Goal: Transaction & Acquisition: Purchase product/service

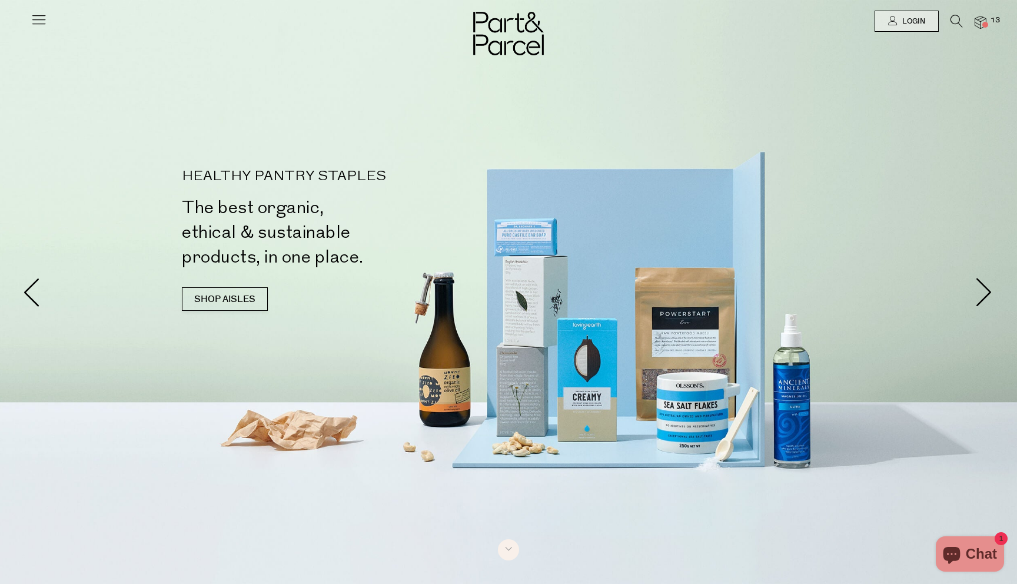
scroll to position [636, 0]
click at [956, 17] on icon at bounding box center [957, 21] width 12 height 13
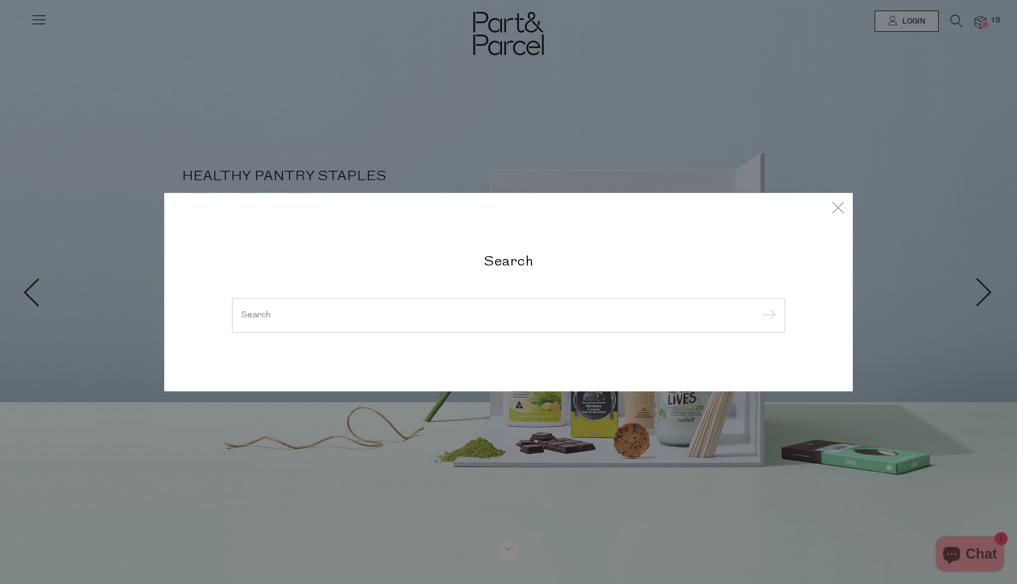
click at [450, 317] on input "search" at bounding box center [508, 315] width 534 height 9
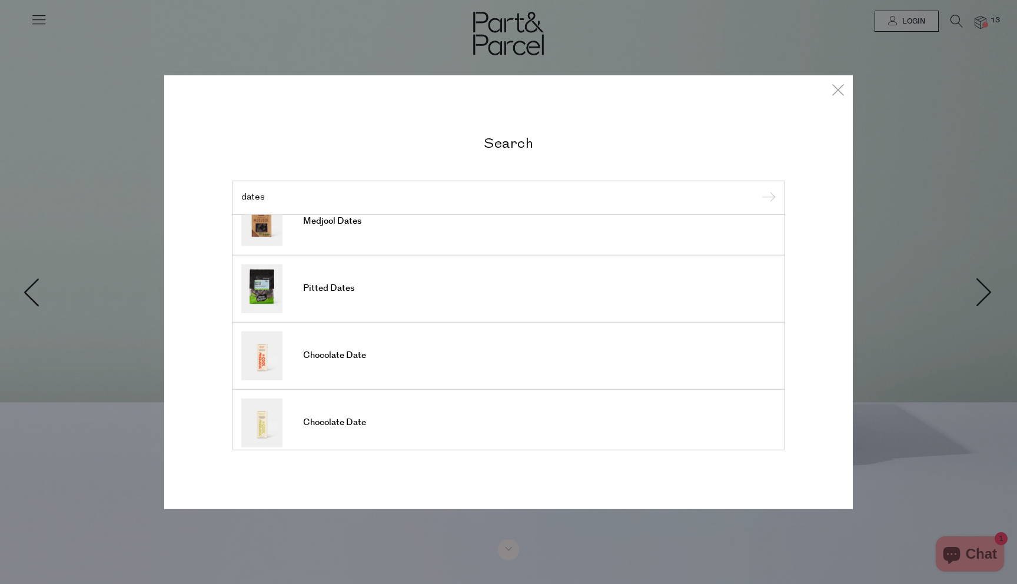
scroll to position [0, 0]
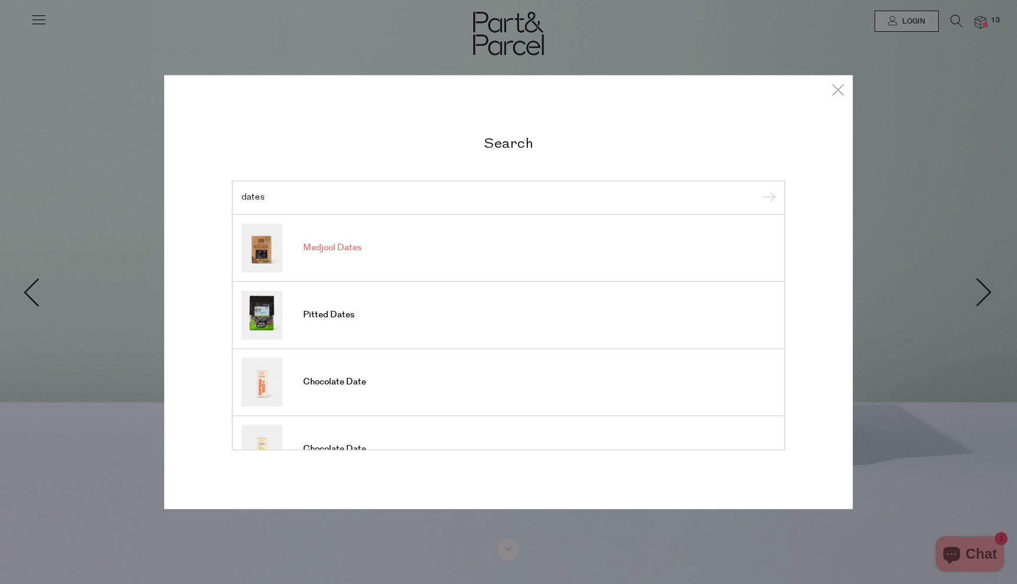
type input "dates"
click at [328, 242] on span "Medjool Dates" at bounding box center [332, 248] width 58 height 12
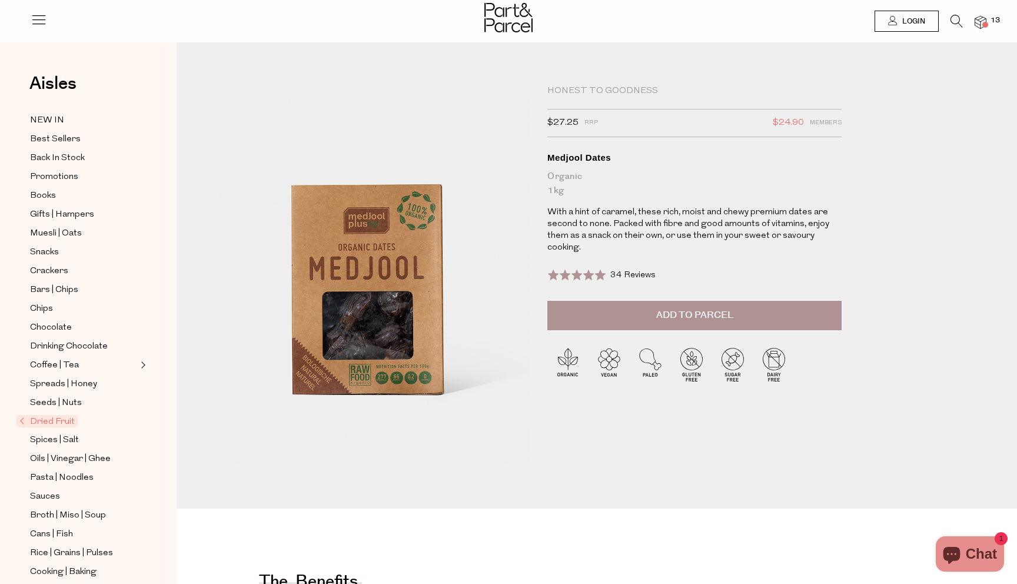
click at [646, 322] on button "Add to Parcel" at bounding box center [694, 315] width 294 height 29
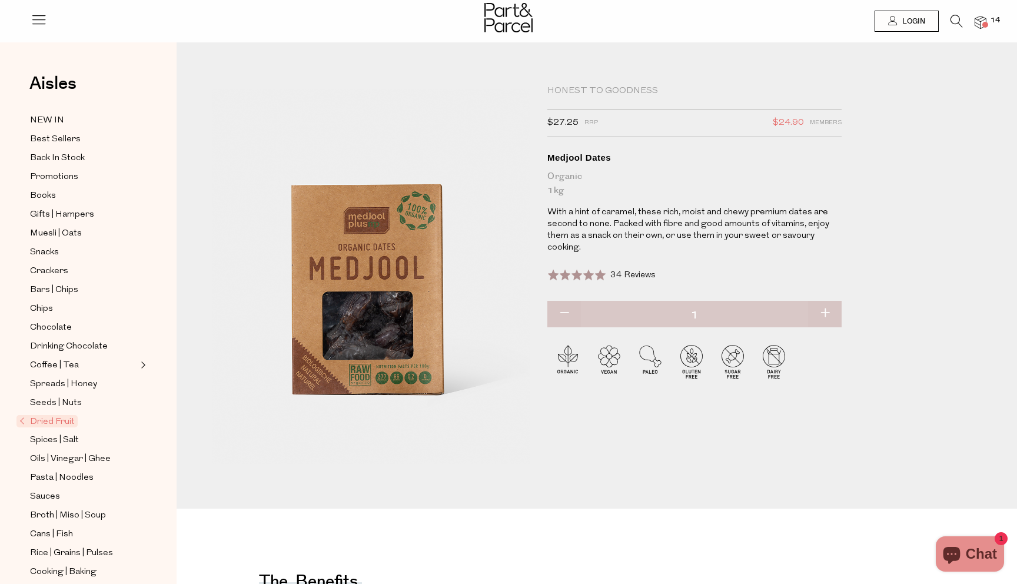
click at [956, 20] on icon at bounding box center [957, 21] width 12 height 13
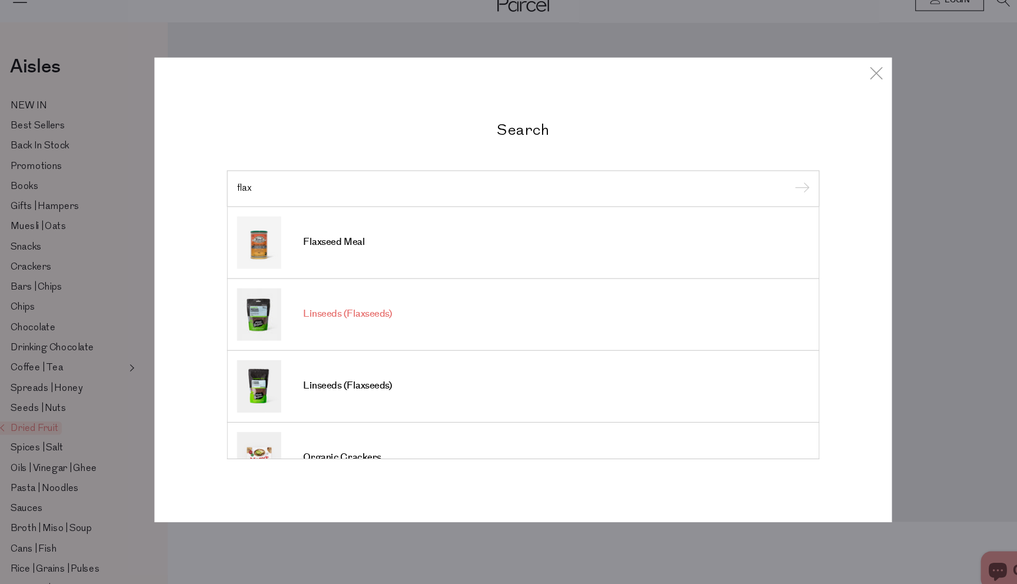
type input "flax"
click at [315, 314] on span "Linseeds (Flaxseeds)" at bounding box center [344, 315] width 83 height 12
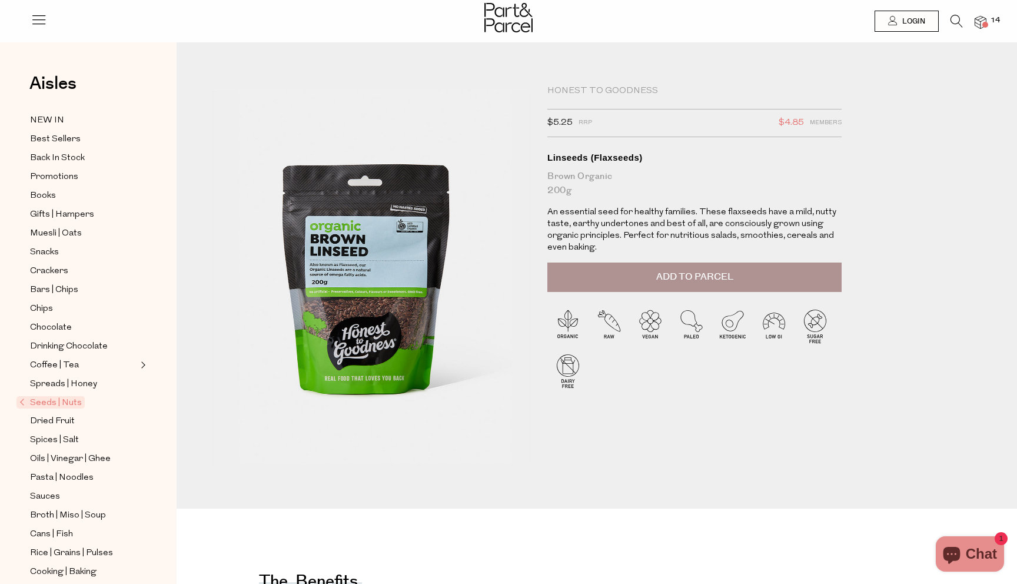
click at [956, 21] on icon at bounding box center [957, 21] width 12 height 13
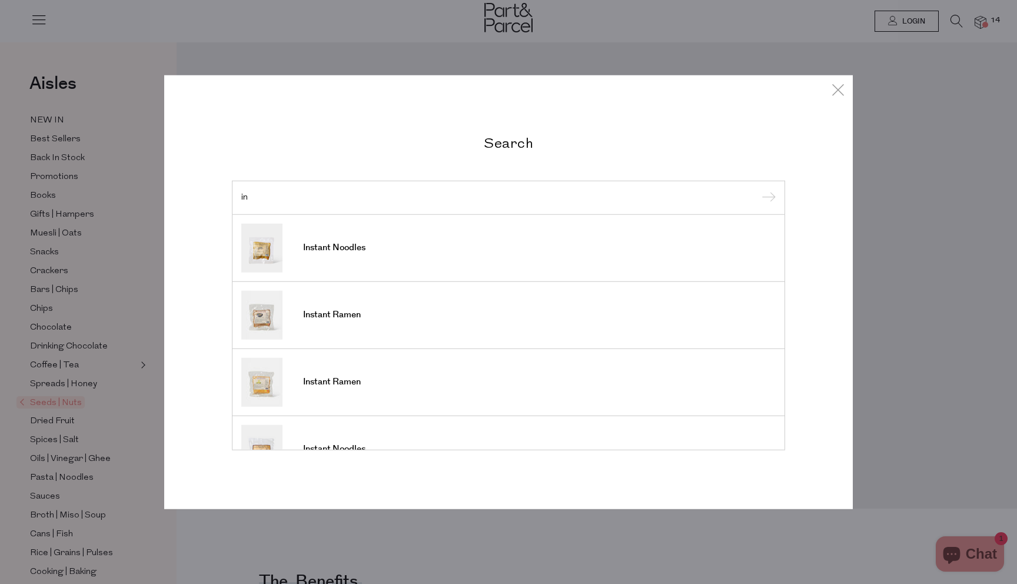
type input "i"
type input "flax"
click at [357, 381] on span "Linseeds (Flaxseeds)" at bounding box center [344, 382] width 83 height 12
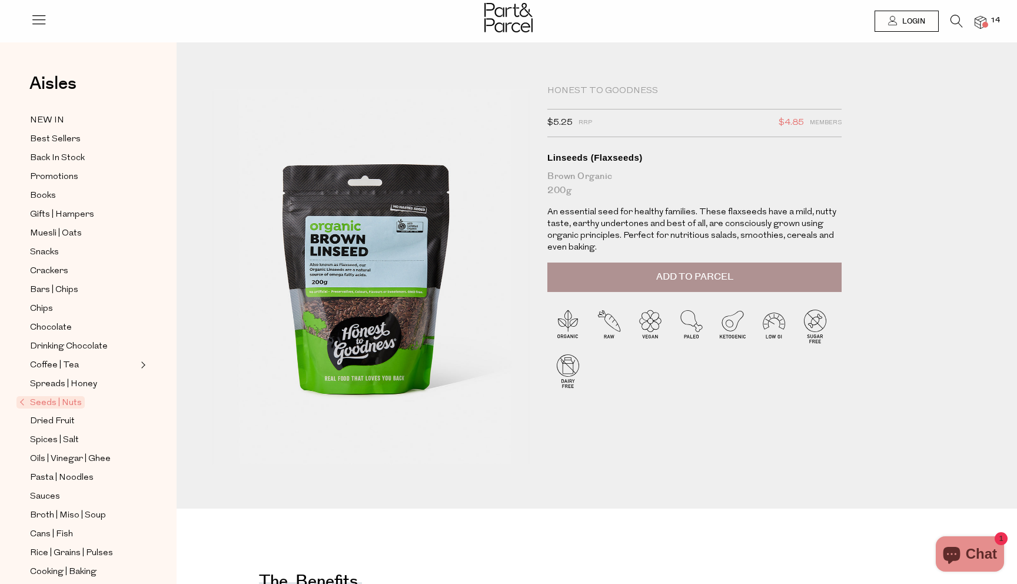
click at [619, 280] on button "Add to Parcel" at bounding box center [694, 277] width 294 height 29
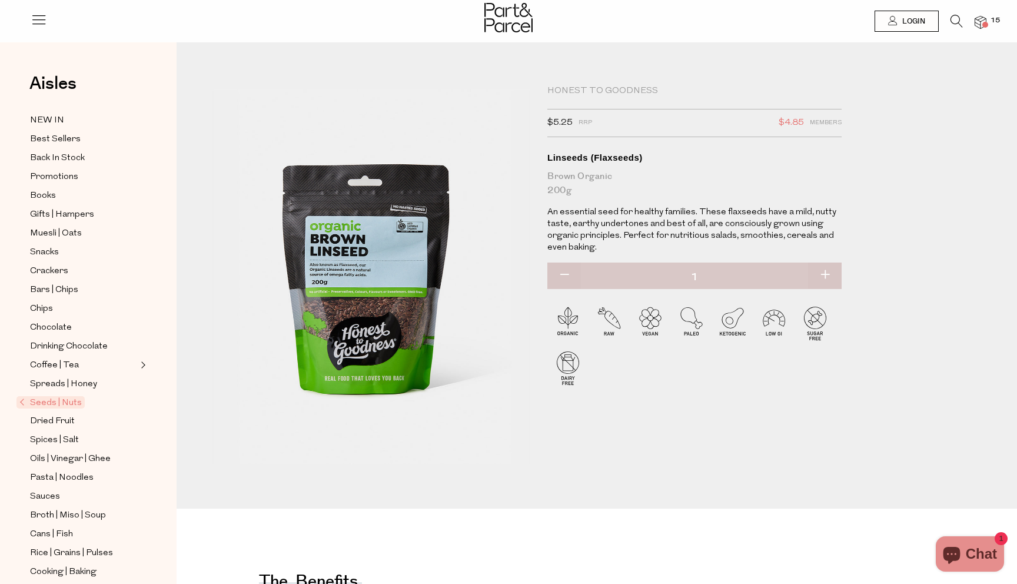
click at [956, 22] on icon at bounding box center [957, 21] width 12 height 13
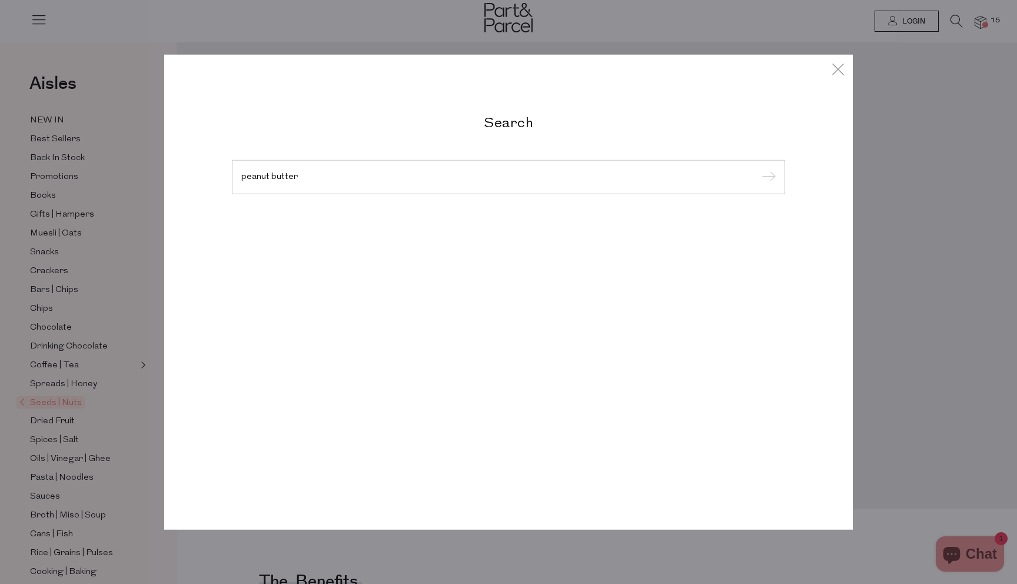
type input "peanut butter"
click at [758, 169] on input "submit" at bounding box center [767, 178] width 18 height 18
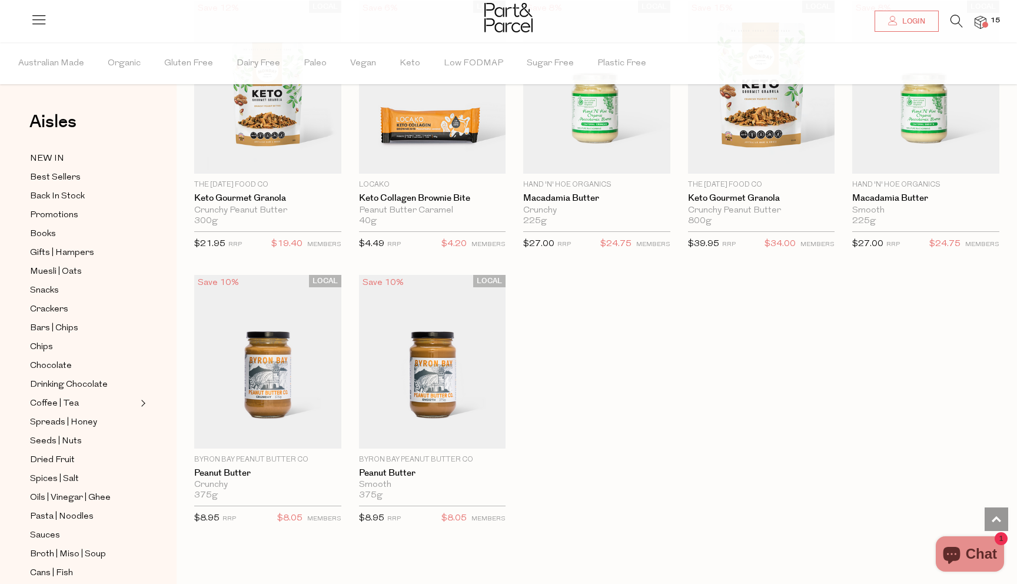
scroll to position [1523, 0]
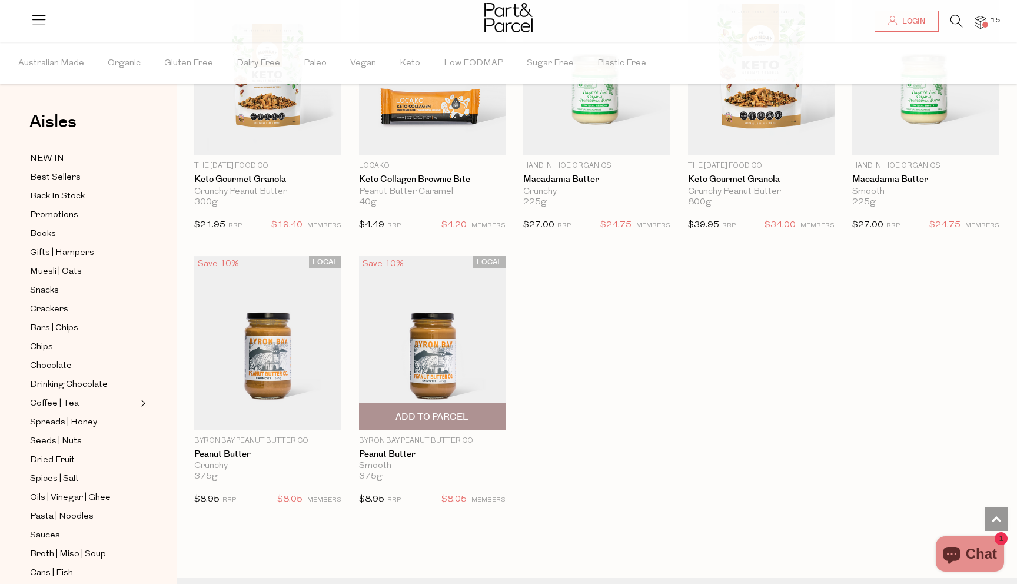
click at [436, 414] on span "Add To Parcel" at bounding box center [432, 417] width 73 height 12
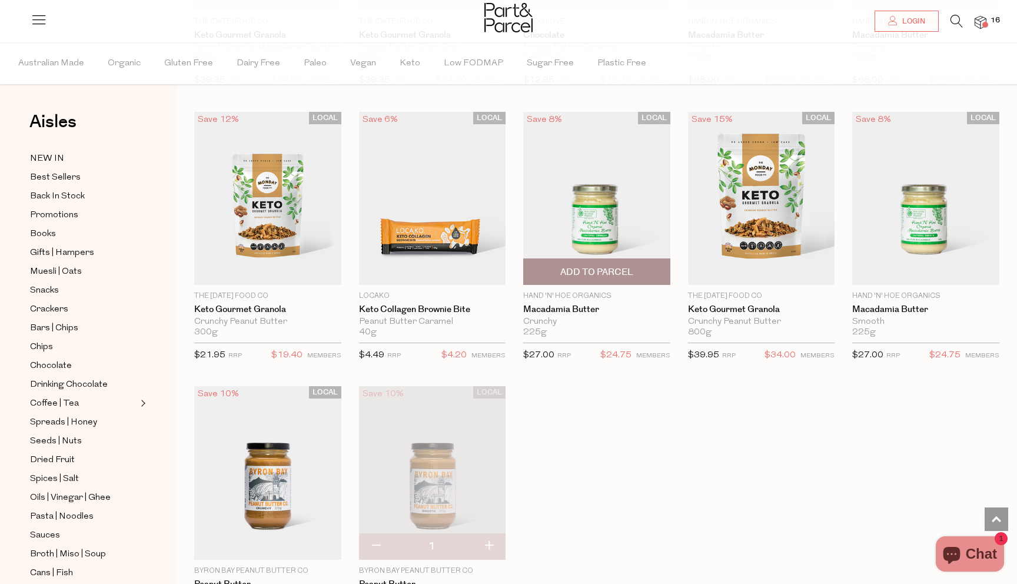
scroll to position [1671, 0]
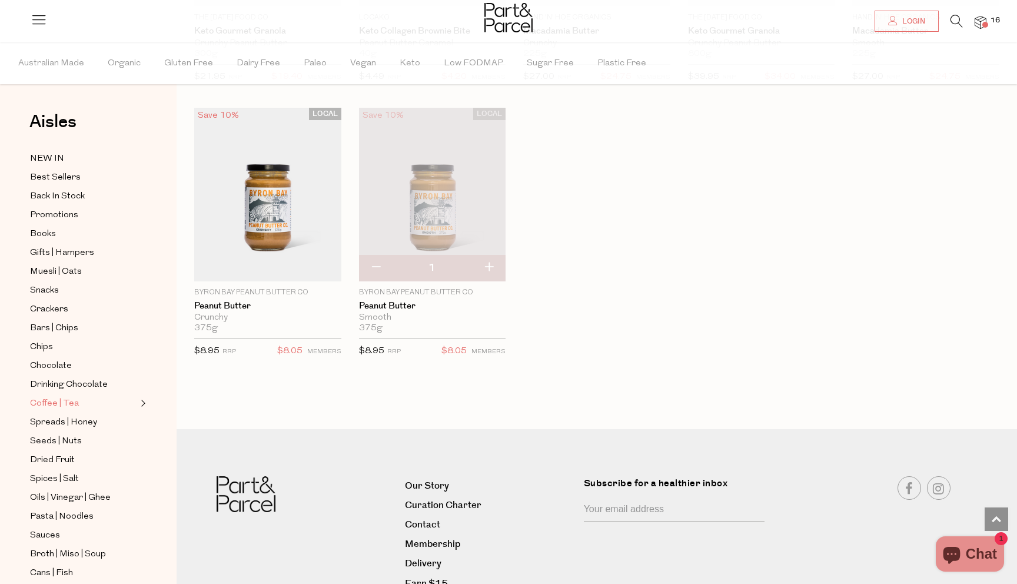
click at [87, 402] on link "Coffee | Tea" at bounding box center [83, 403] width 107 height 15
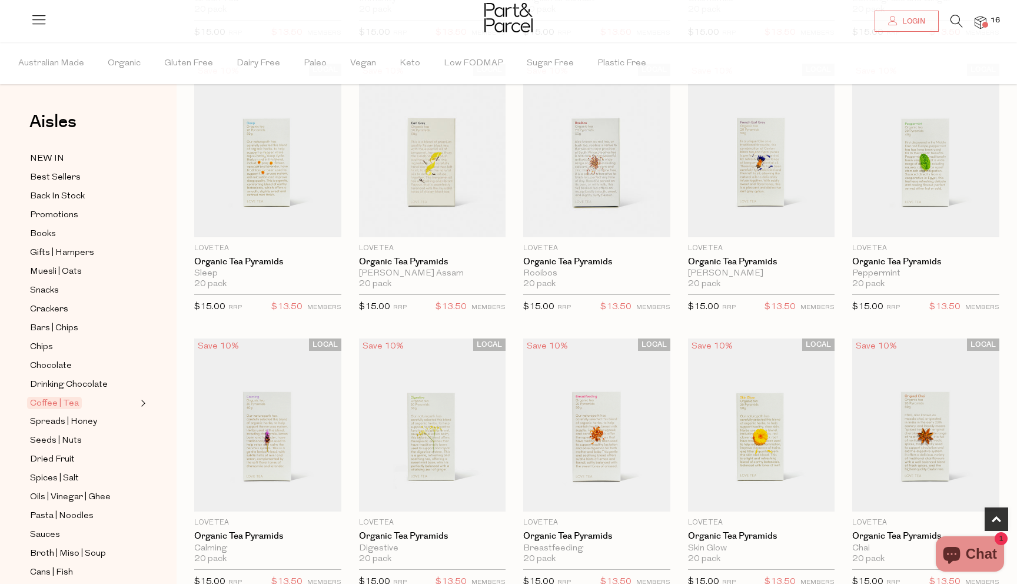
scroll to position [367, 0]
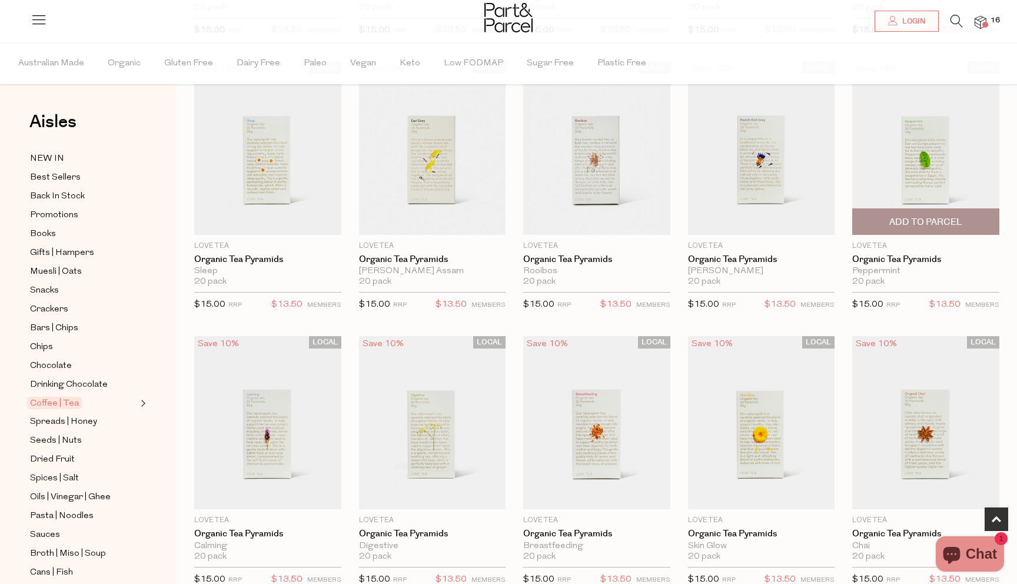
click at [887, 220] on span "Add To Parcel" at bounding box center [926, 221] width 140 height 25
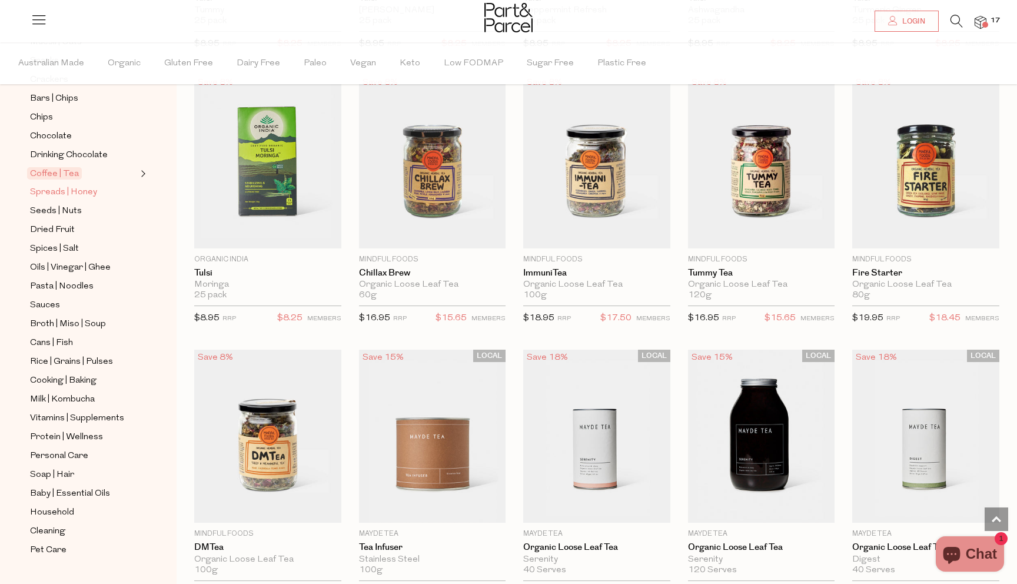
scroll to position [254, 0]
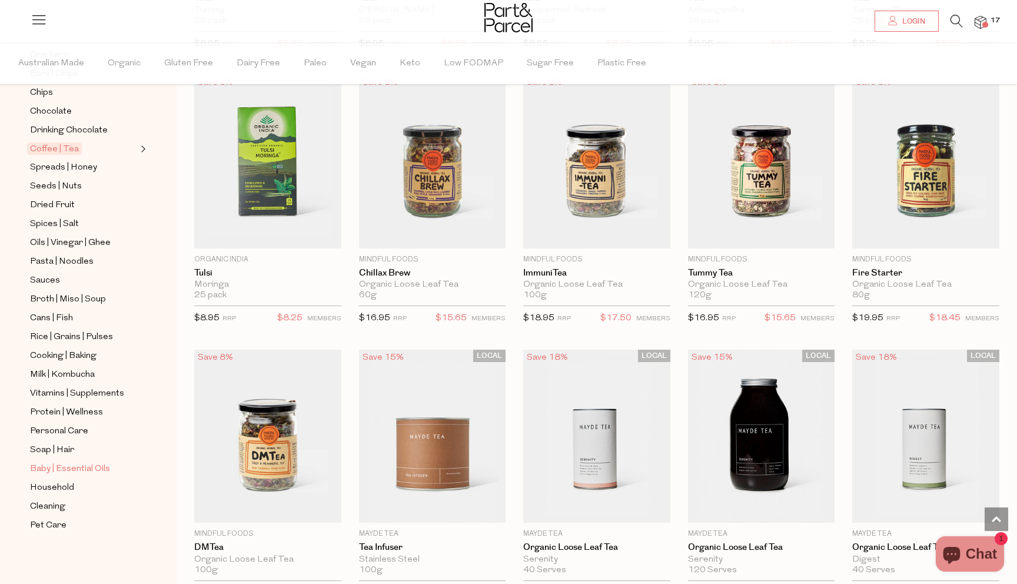
click at [89, 471] on span "Baby | Essential Oils" at bounding box center [70, 469] width 80 height 14
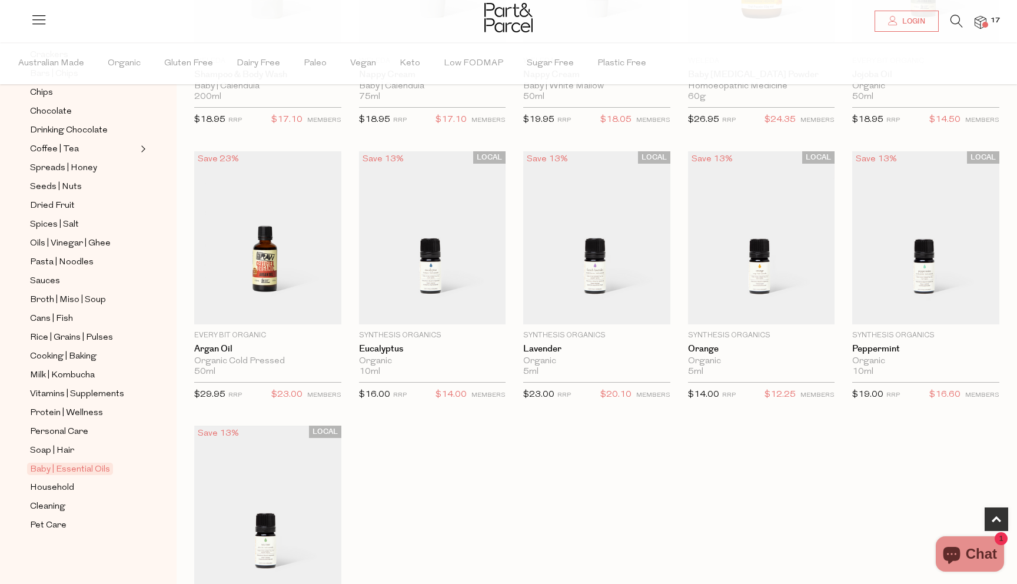
scroll to position [589, 0]
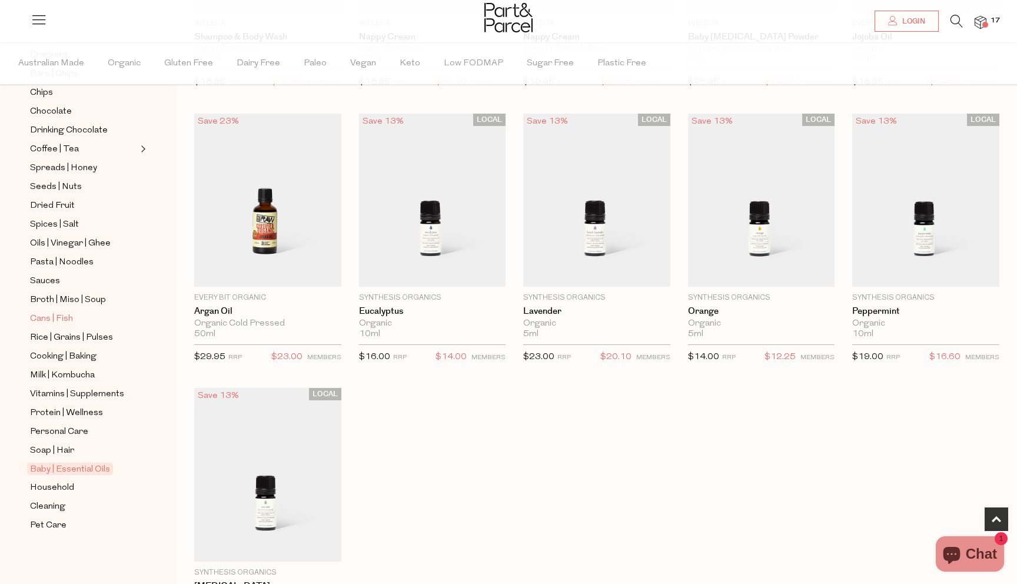
click at [59, 318] on span "Cans | Fish" at bounding box center [51, 319] width 43 height 14
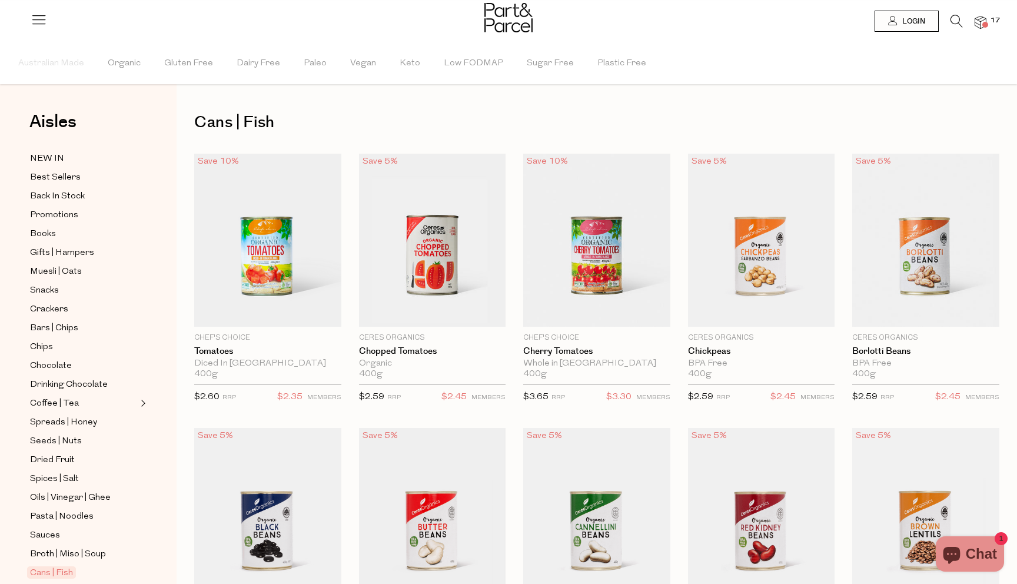
click at [986, 19] on img at bounding box center [981, 23] width 12 height 14
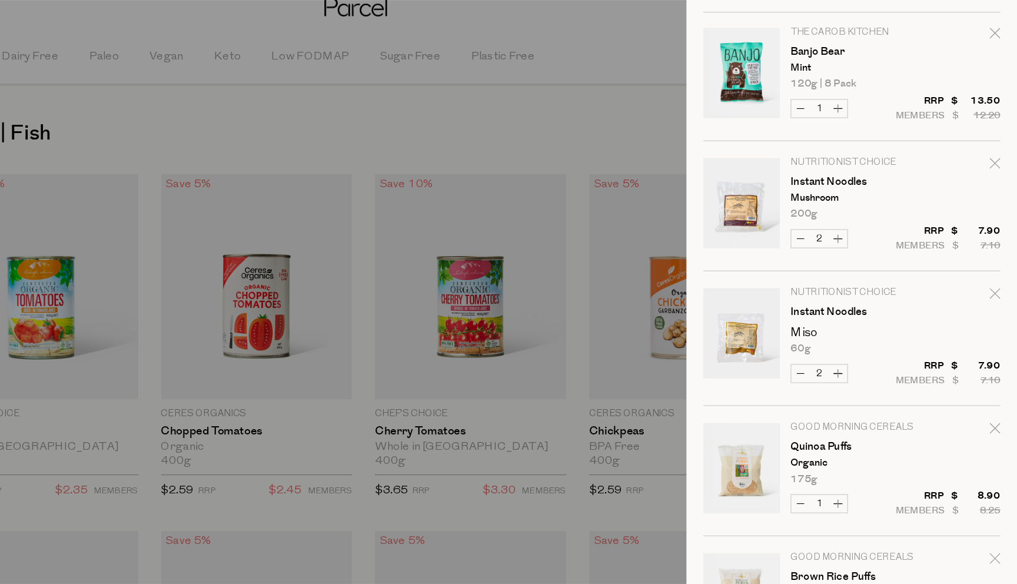
scroll to position [403, 0]
click at [850, 200] on button "Decrease Instant Noodles" at bounding box center [850, 202] width 14 height 14
type input "1"
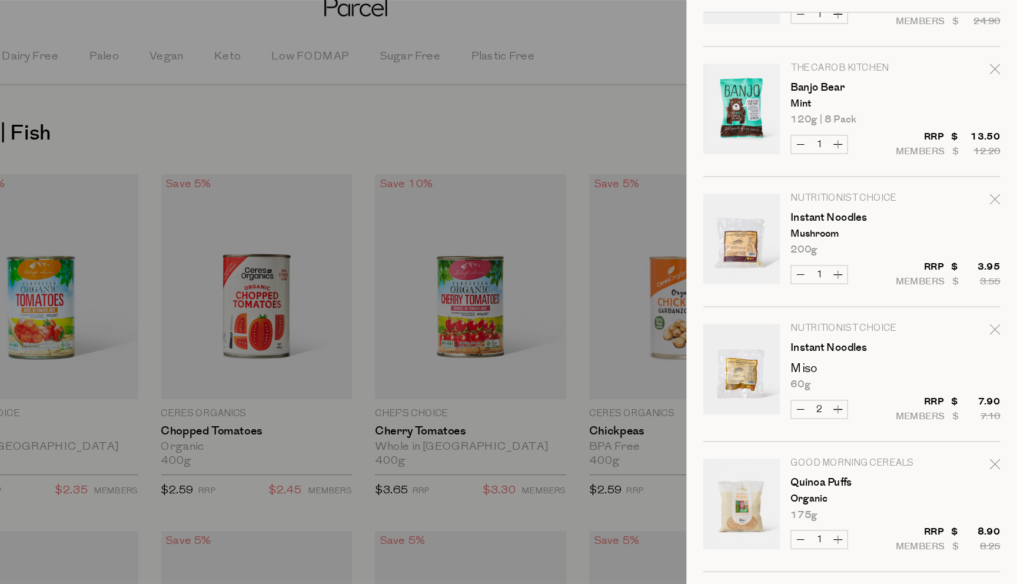
scroll to position [388, 0]
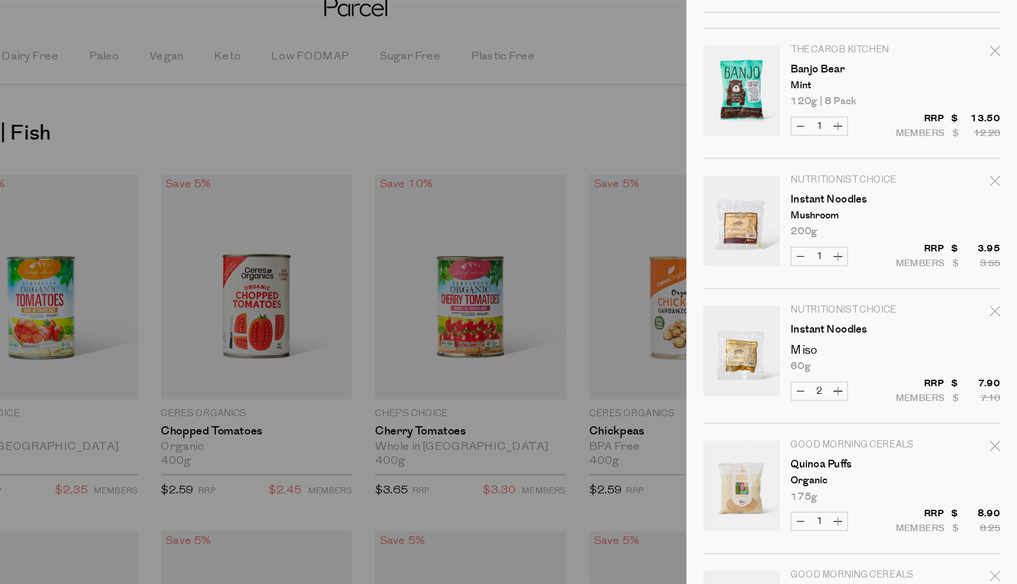
click at [998, 158] on icon "Remove Instant Noodles" at bounding box center [1000, 159] width 8 height 8
type input "Add Membership"
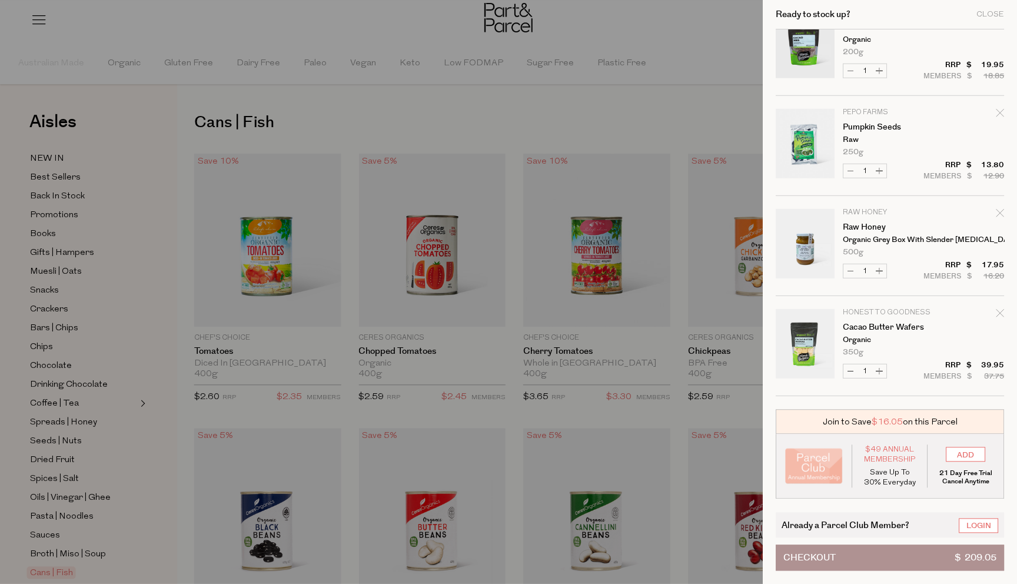
scroll to position [0, 0]
click at [83, 160] on div at bounding box center [508, 292] width 1017 height 584
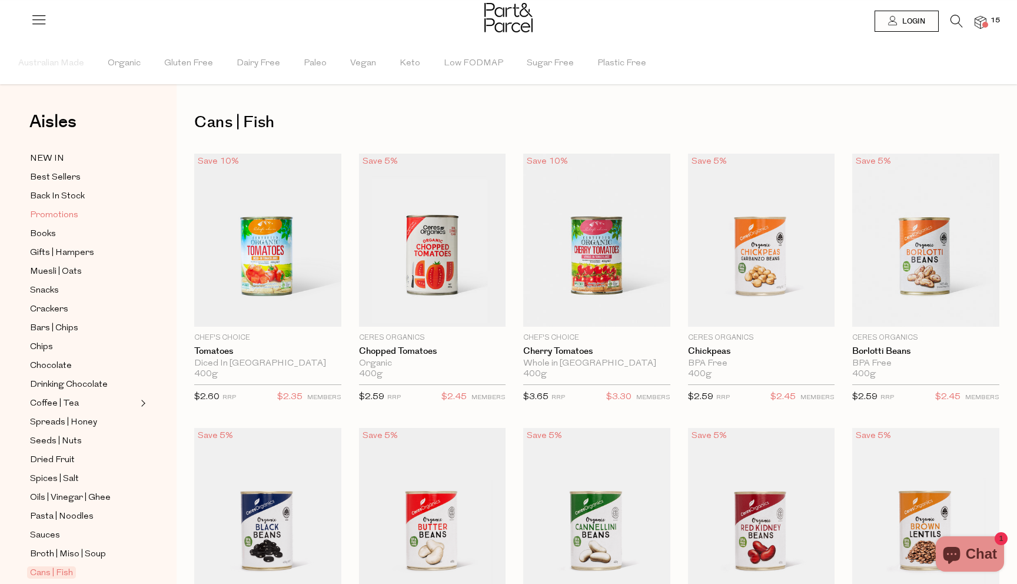
click at [57, 217] on span "Promotions" at bounding box center [54, 215] width 48 height 14
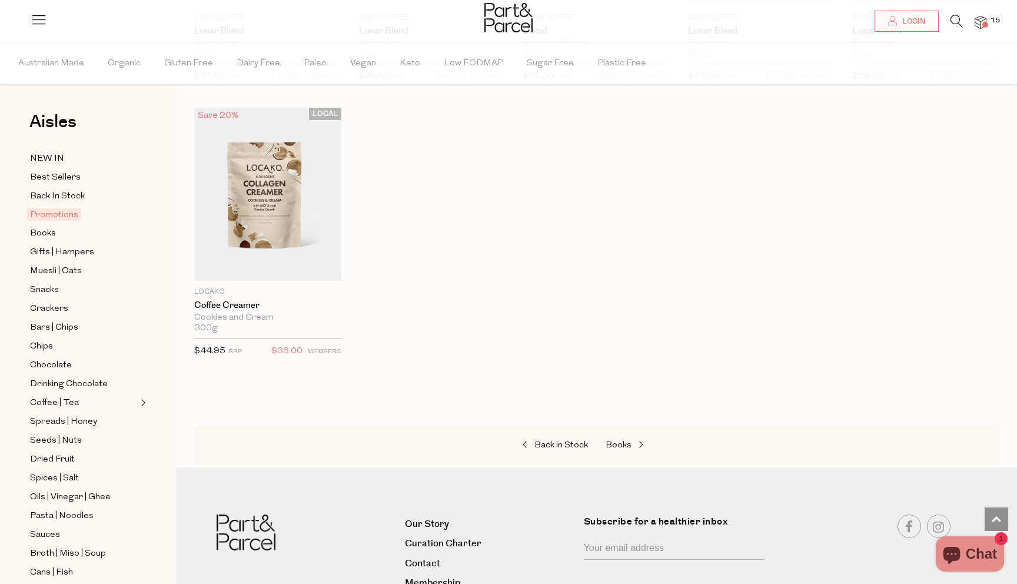
scroll to position [898, 0]
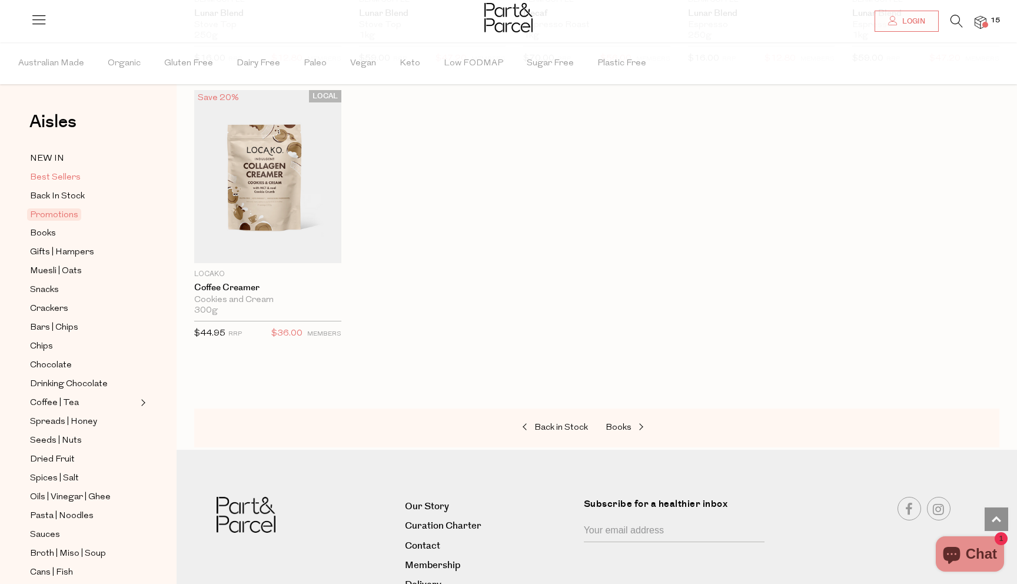
click at [59, 178] on span "Best Sellers" at bounding box center [55, 178] width 51 height 14
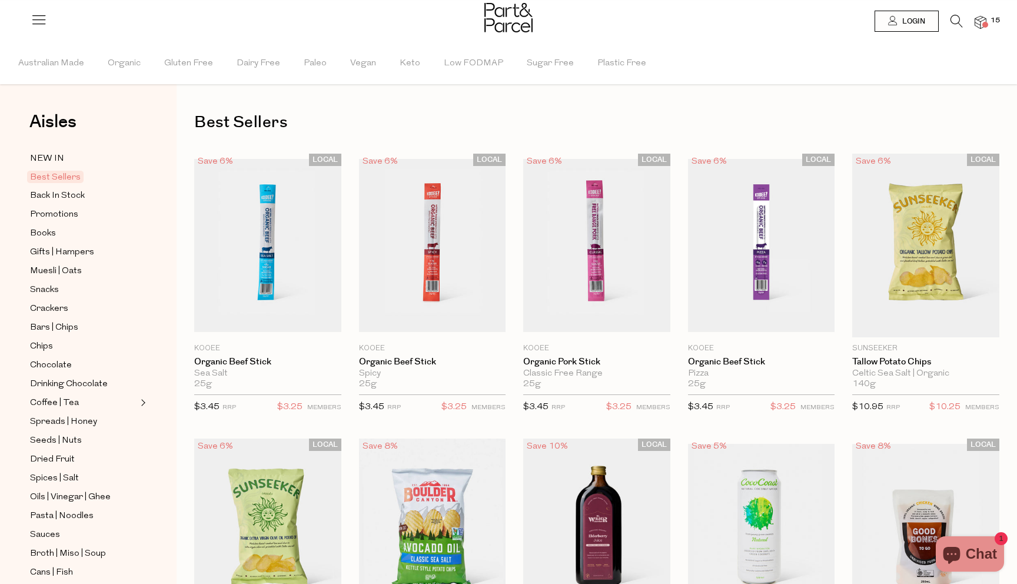
click at [984, 21] on img at bounding box center [981, 23] width 12 height 14
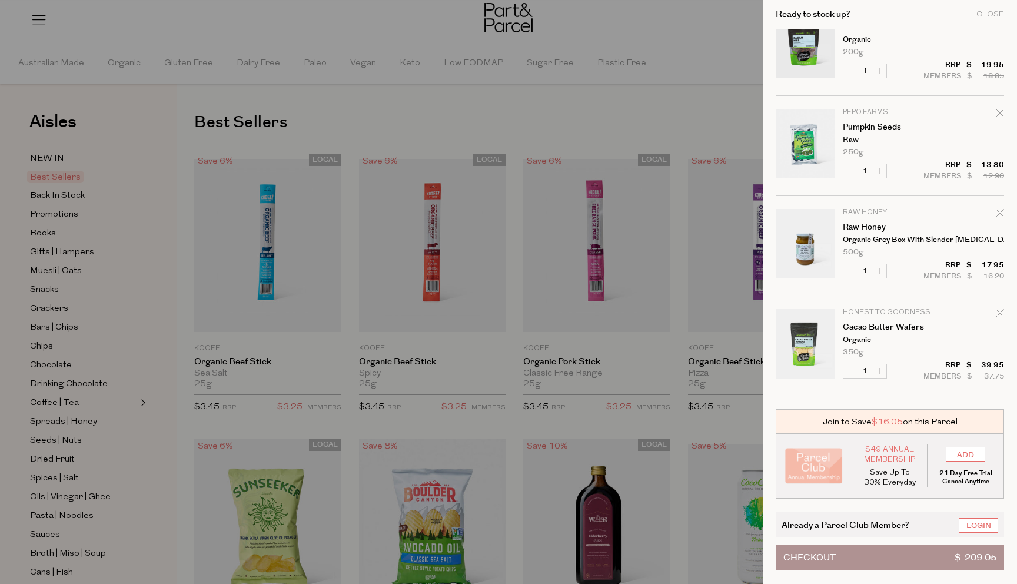
click at [716, 58] on div at bounding box center [508, 292] width 1017 height 584
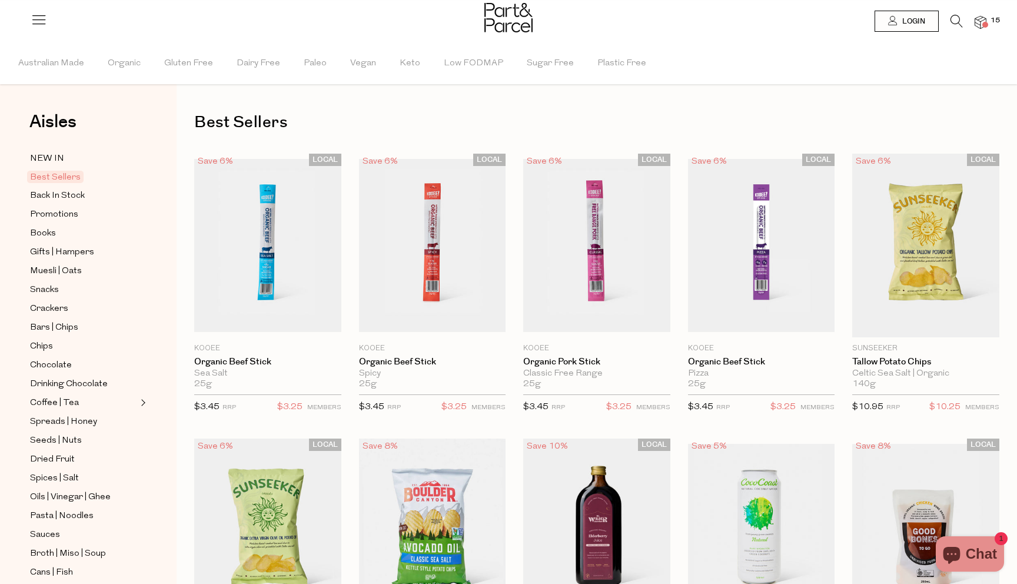
click at [957, 19] on icon at bounding box center [957, 21] width 12 height 13
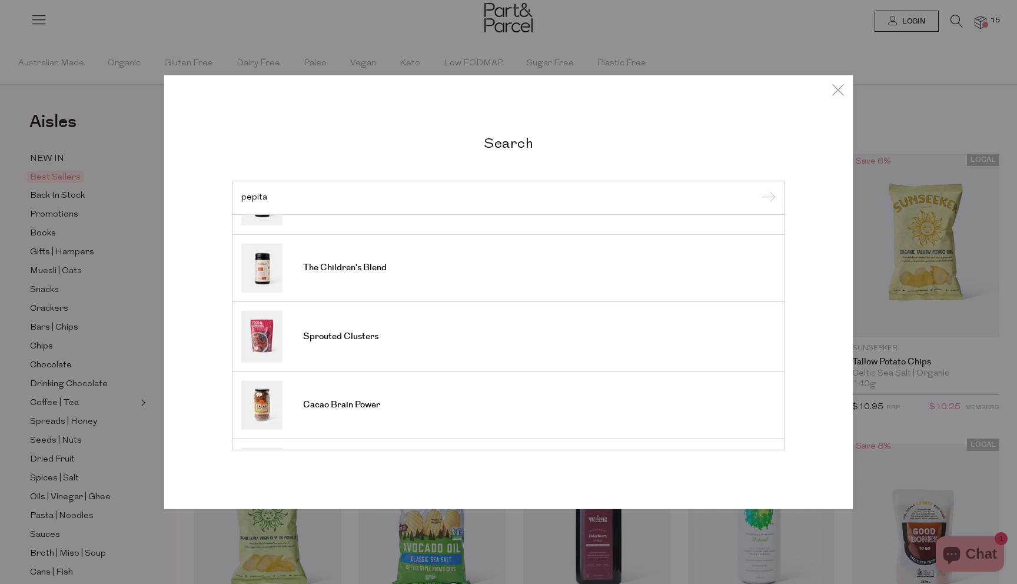
scroll to position [444, 0]
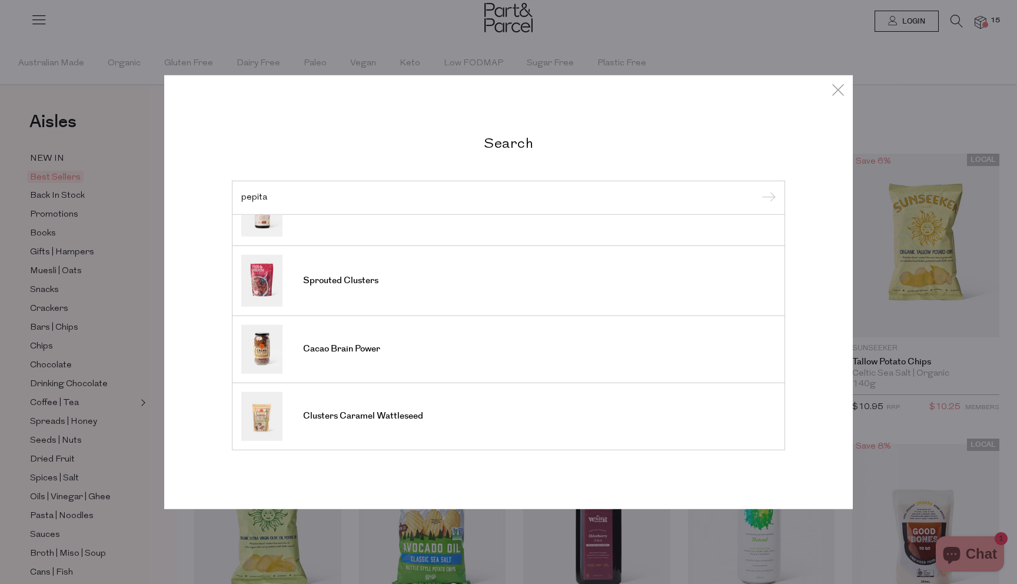
click at [256, 198] on input "pepita" at bounding box center [508, 197] width 534 height 9
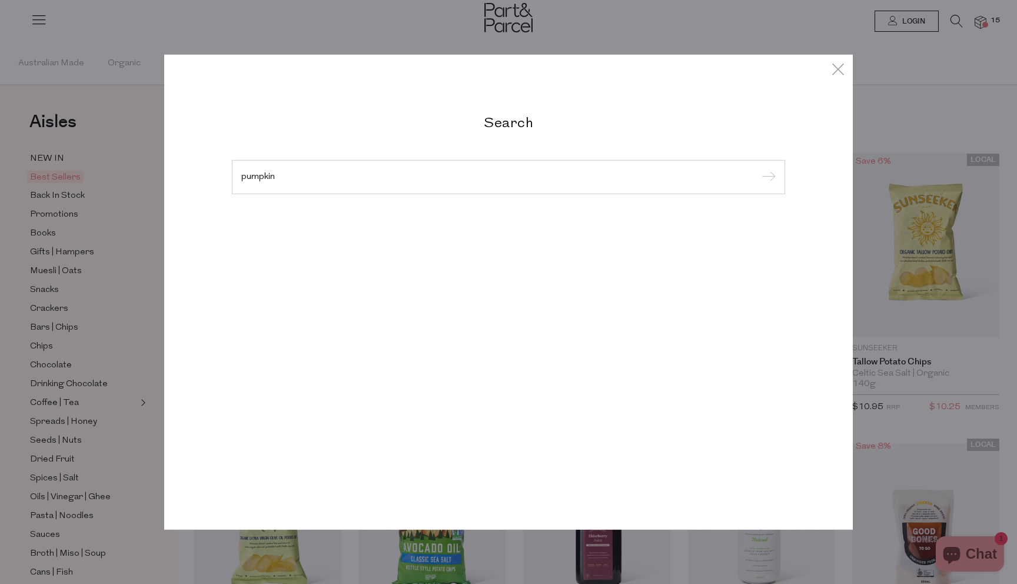
type input "pumpkin"
click at [758, 169] on input "submit" at bounding box center [767, 178] width 18 height 18
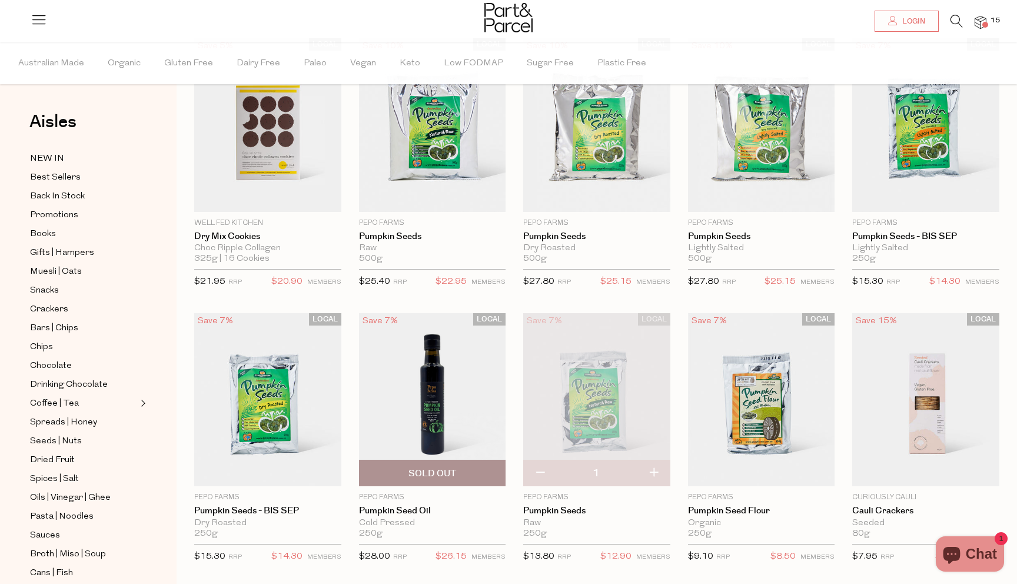
scroll to position [49, 0]
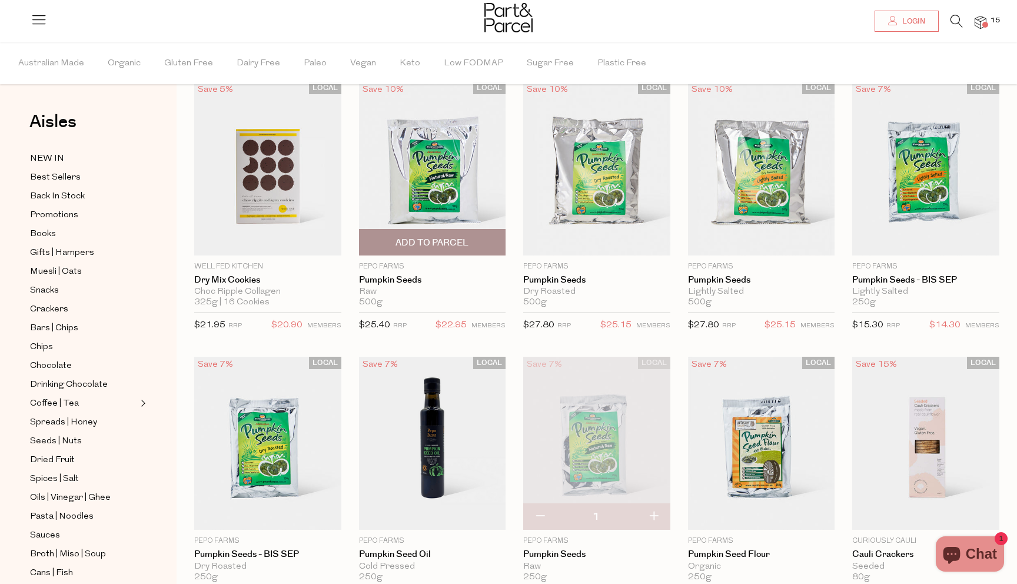
click at [448, 242] on span "Add To Parcel" at bounding box center [432, 243] width 73 height 12
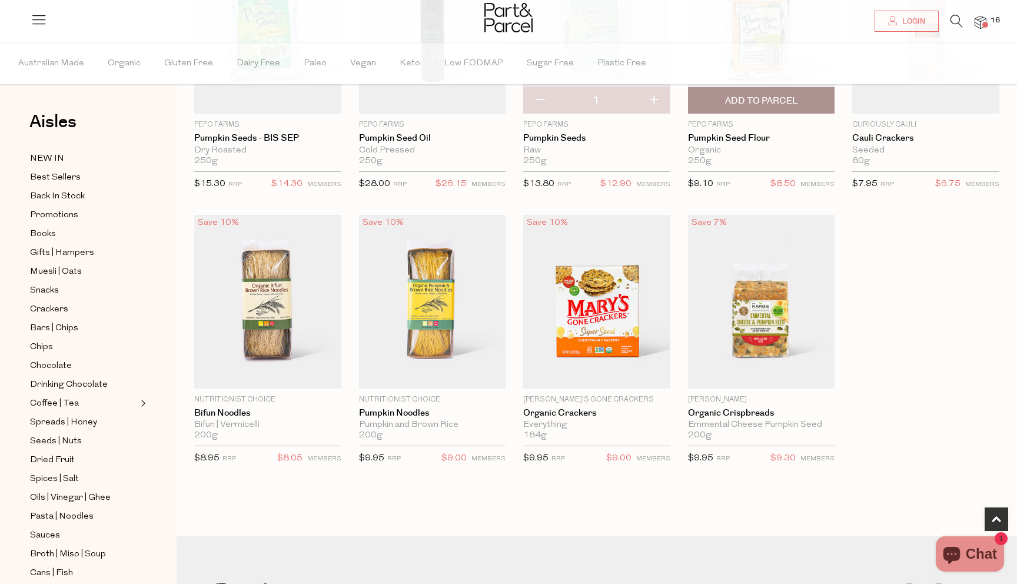
scroll to position [0, 0]
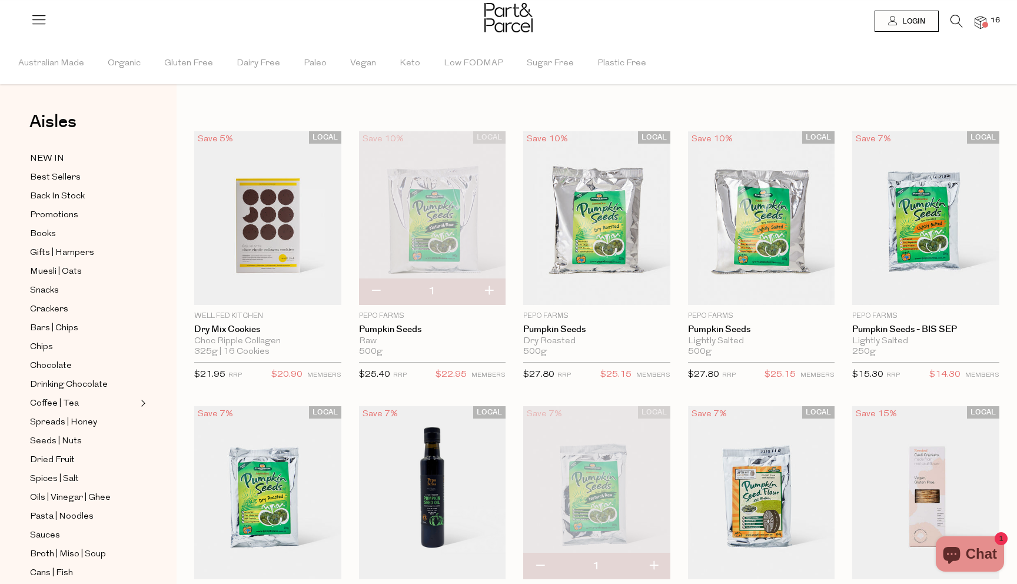
click at [981, 22] on img at bounding box center [981, 23] width 12 height 14
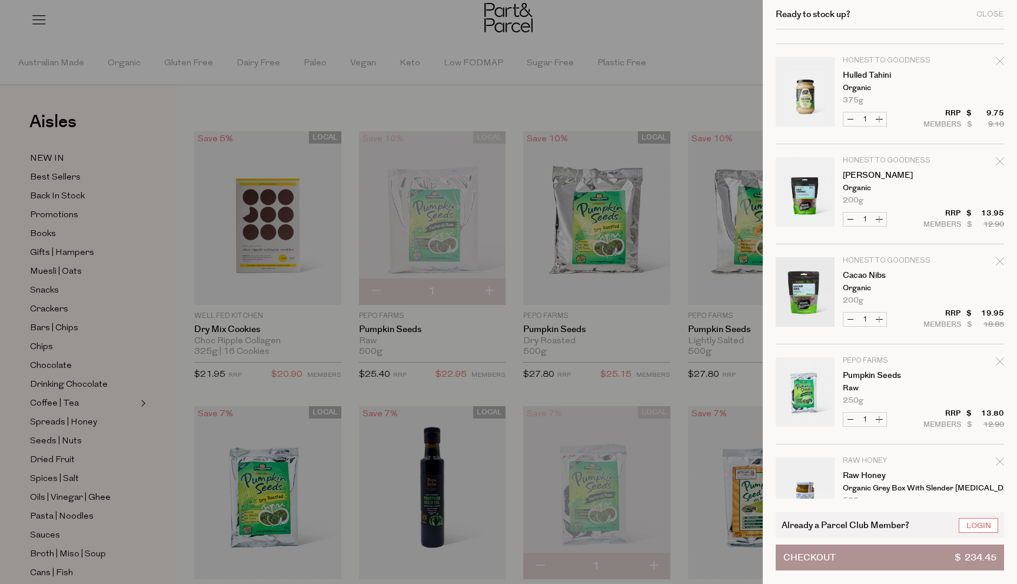
scroll to position [925, 0]
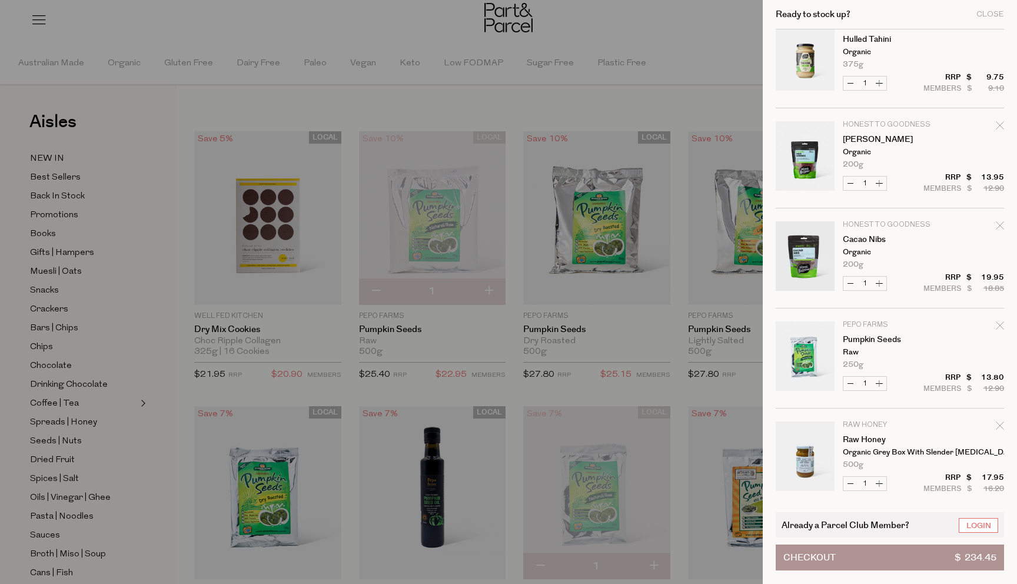
click at [998, 325] on icon "Remove Pumpkin Seeds" at bounding box center [1000, 325] width 8 height 8
type input "Add Membership"
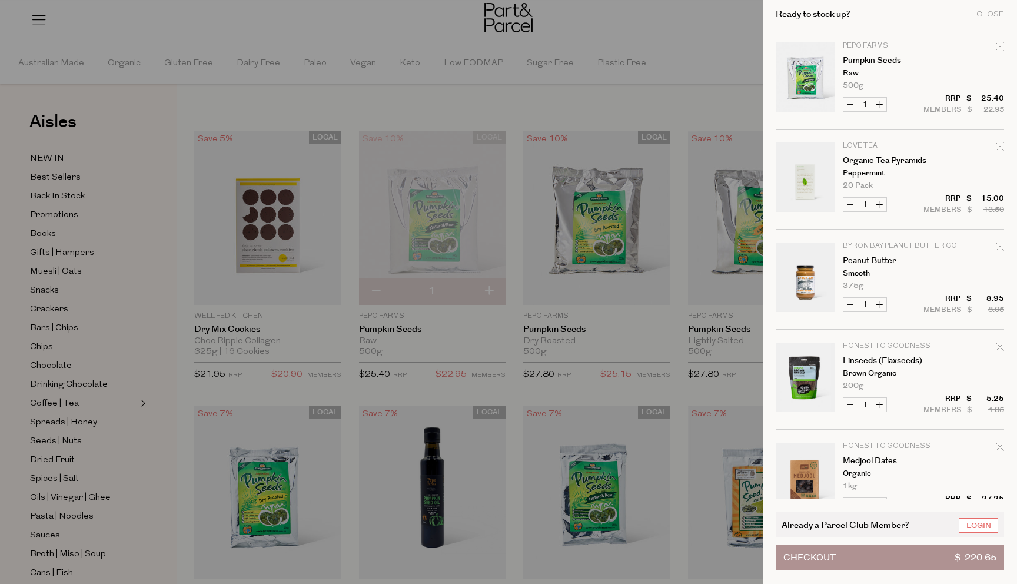
click at [477, 22] on div at bounding box center [508, 292] width 1017 height 584
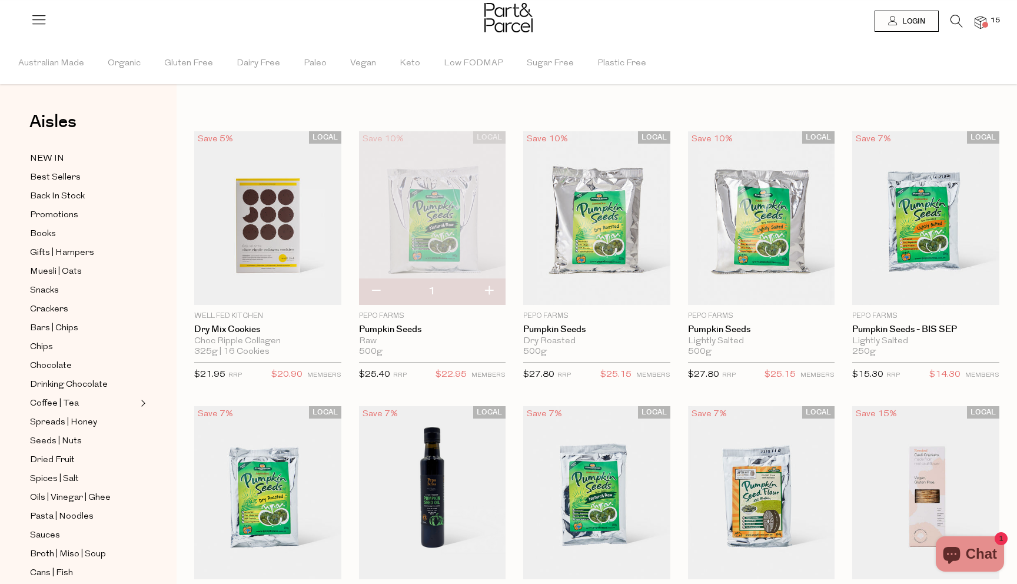
click at [991, 18] on span "15" at bounding box center [995, 20] width 15 height 11
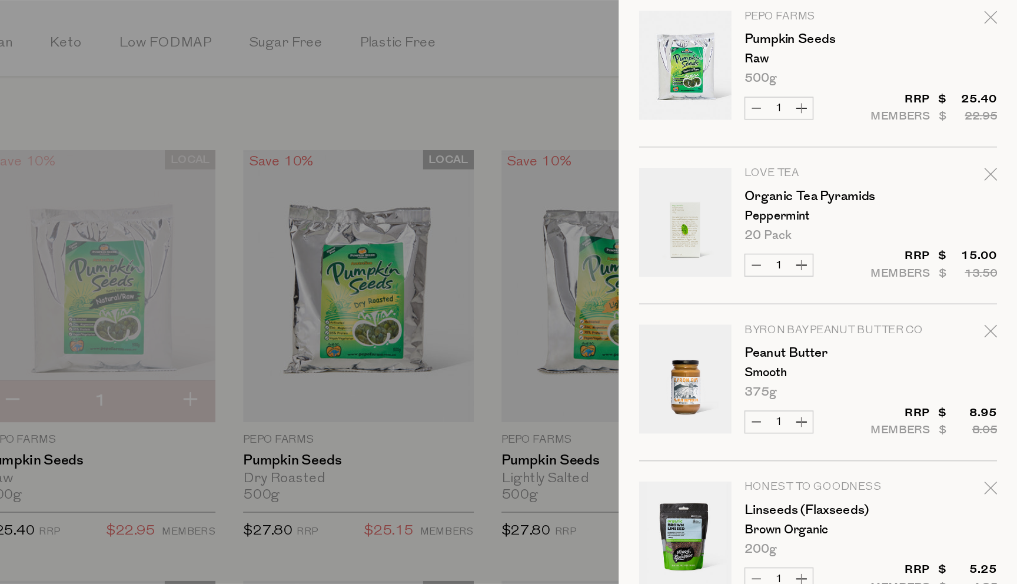
scroll to position [0, 0]
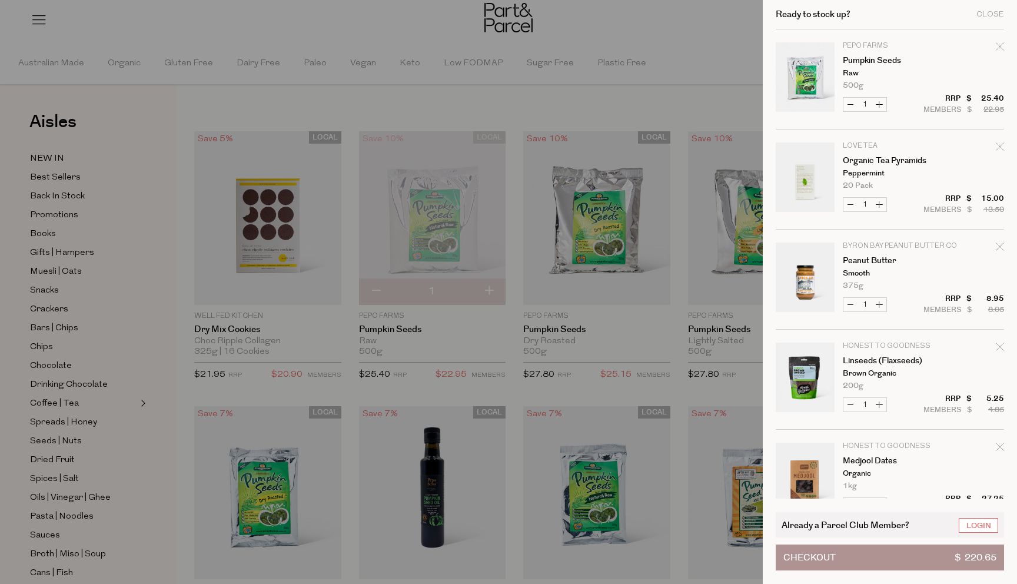
click at [896, 558] on button "Checkout $ 220.65" at bounding box center [890, 557] width 228 height 26
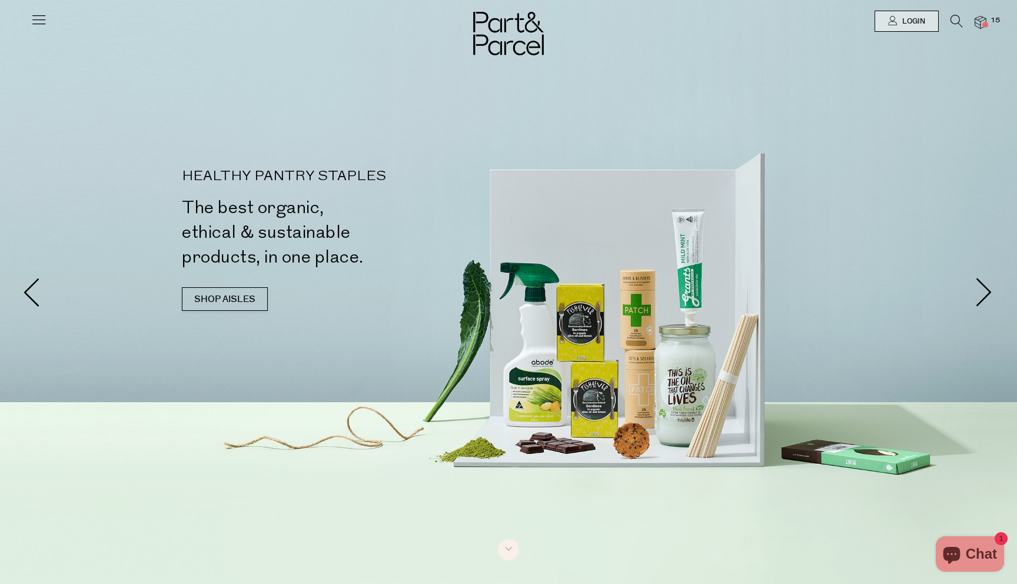
click at [986, 20] on img at bounding box center [981, 23] width 12 height 14
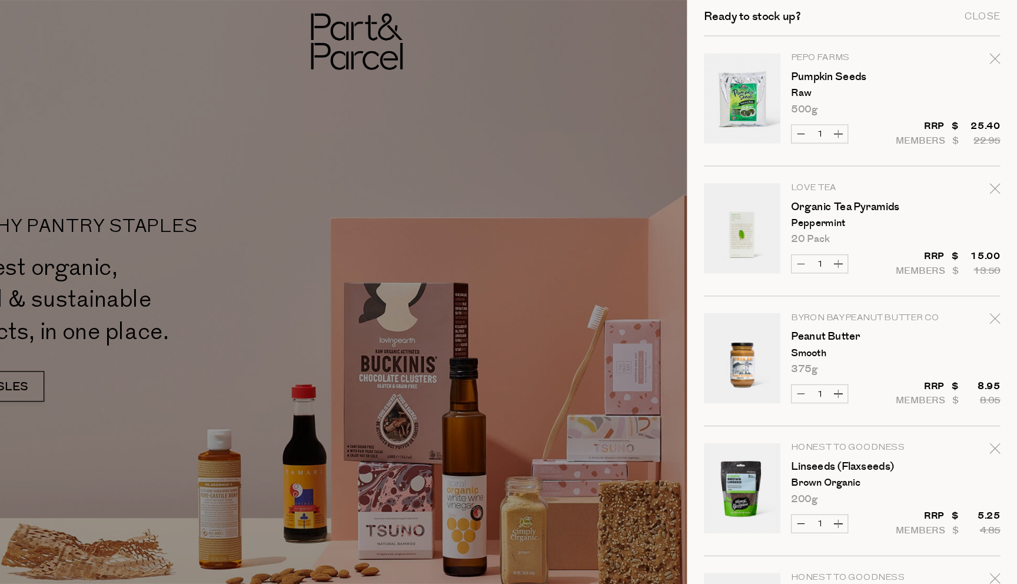
click at [997, 147] on icon "Remove Organic Tea Pyramids" at bounding box center [1000, 146] width 8 height 8
type input "Add Membership"
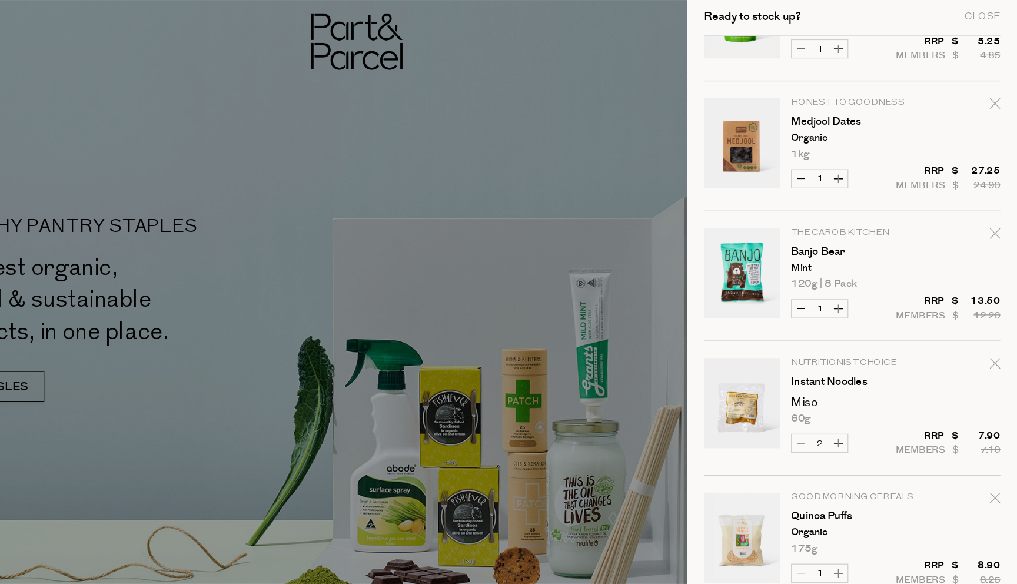
scroll to position [268, 0]
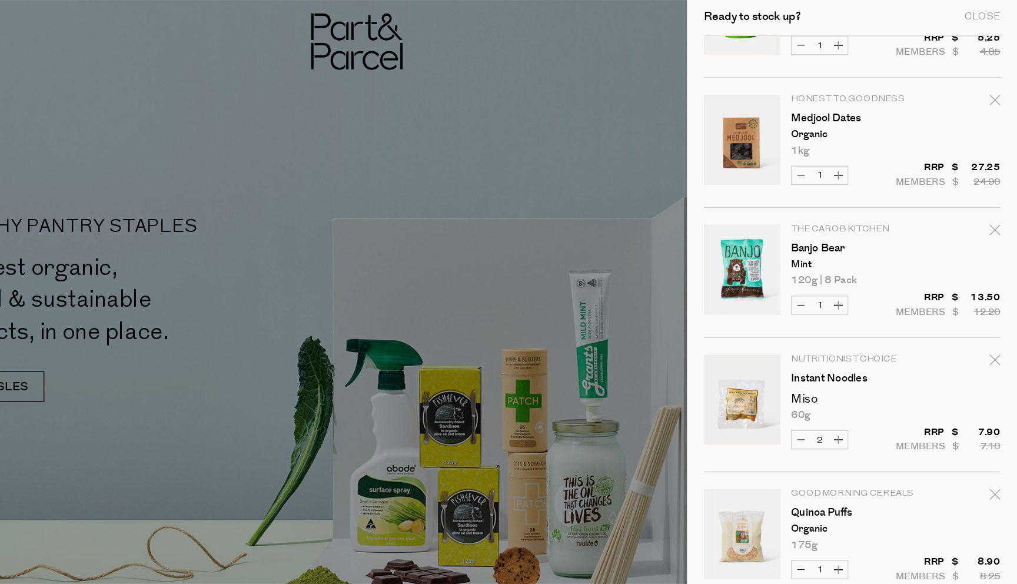
click at [996, 180] on icon "Remove Banjo Bear" at bounding box center [1000, 178] width 8 height 8
type input "Add Membership"
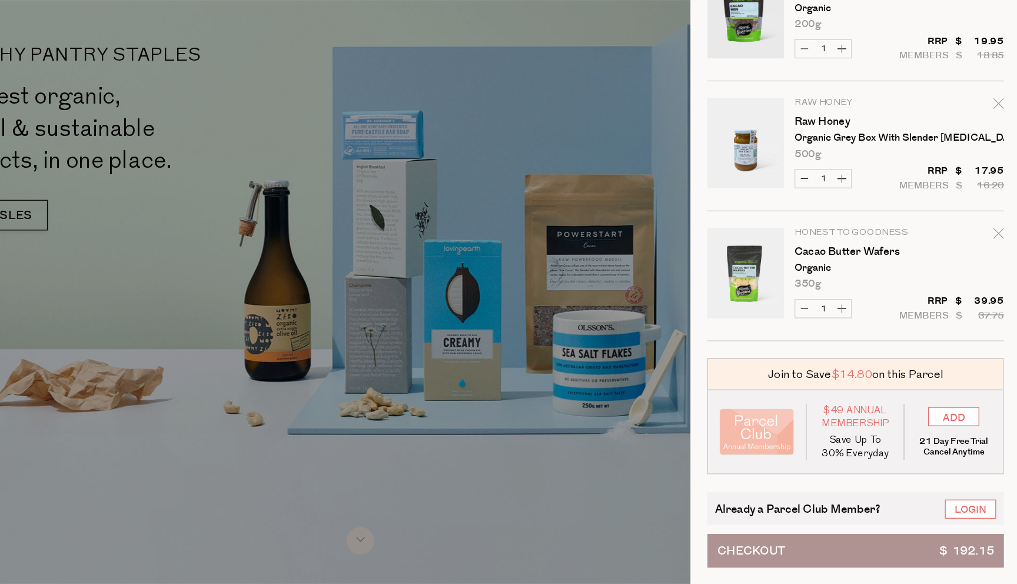
scroll to position [0, 0]
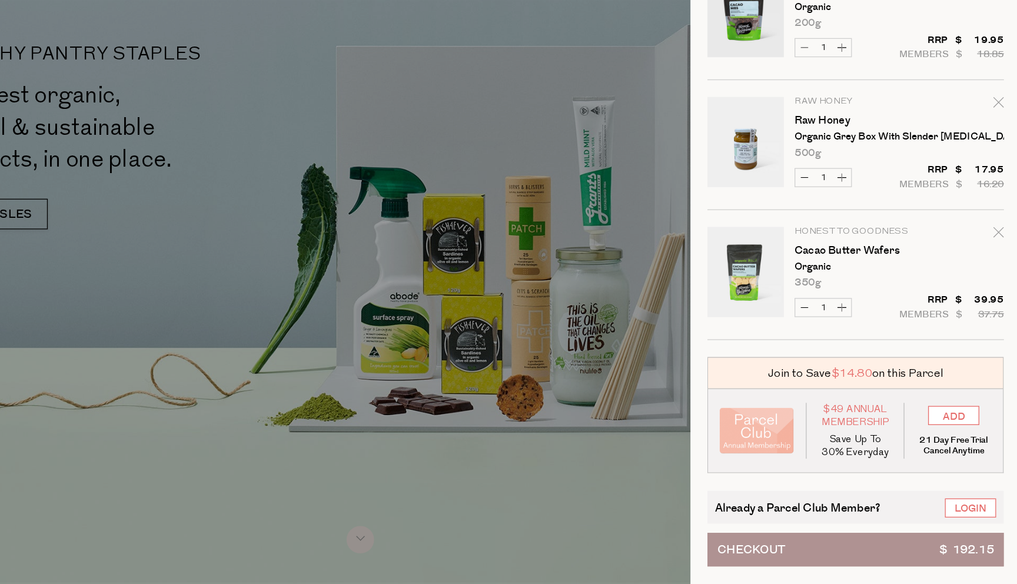
click at [852, 553] on button "Checkout $ 192.15" at bounding box center [890, 557] width 228 height 26
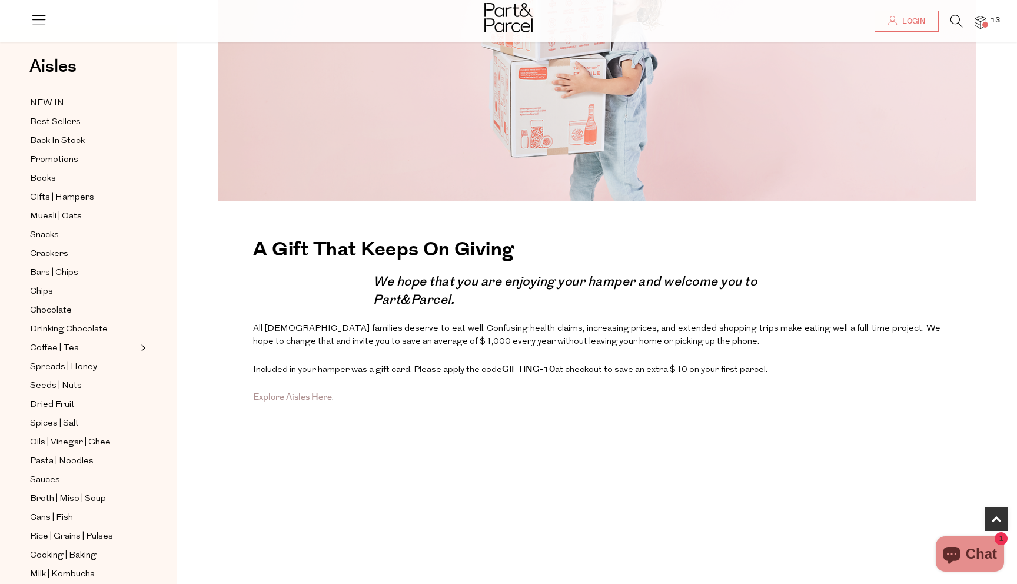
scroll to position [214, 0]
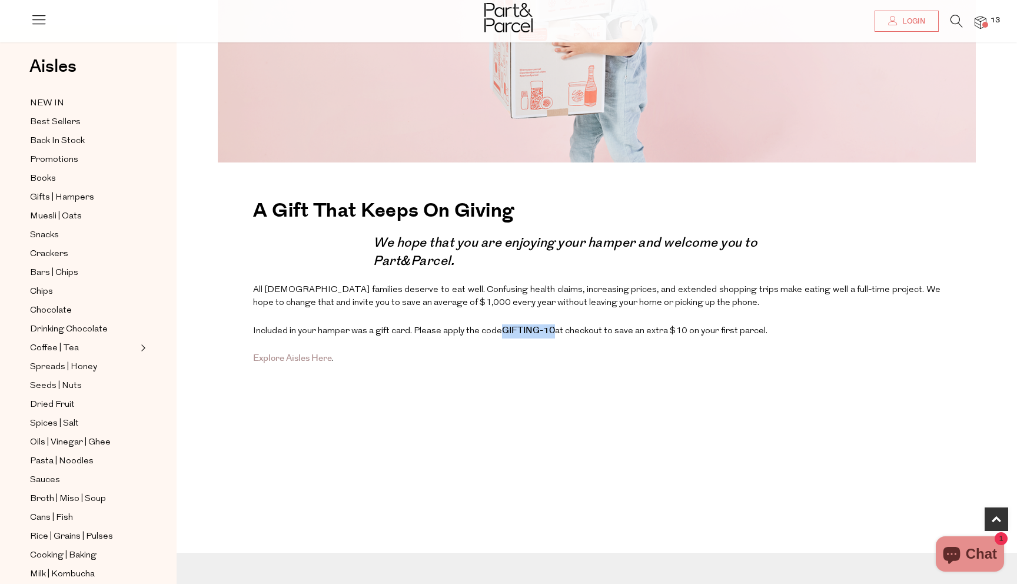
drag, startPoint x: 550, startPoint y: 329, endPoint x: 500, endPoint y: 329, distance: 50.6
click at [502, 329] on strong "GIFTING-10" at bounding box center [528, 330] width 53 height 12
copy strong "GIFTING-10"
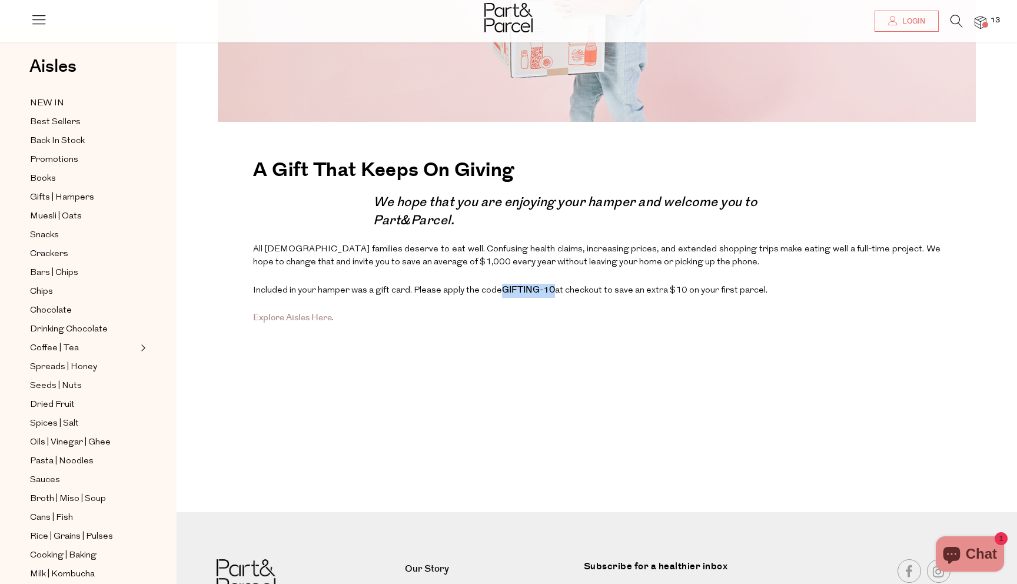
scroll to position [398, 0]
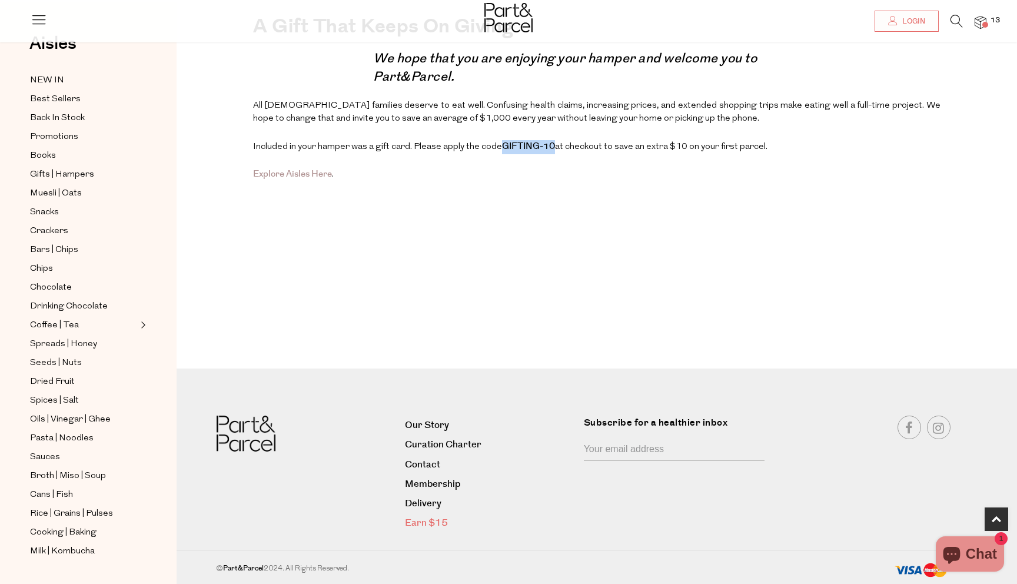
click at [427, 530] on link "Earn $15" at bounding box center [490, 523] width 170 height 16
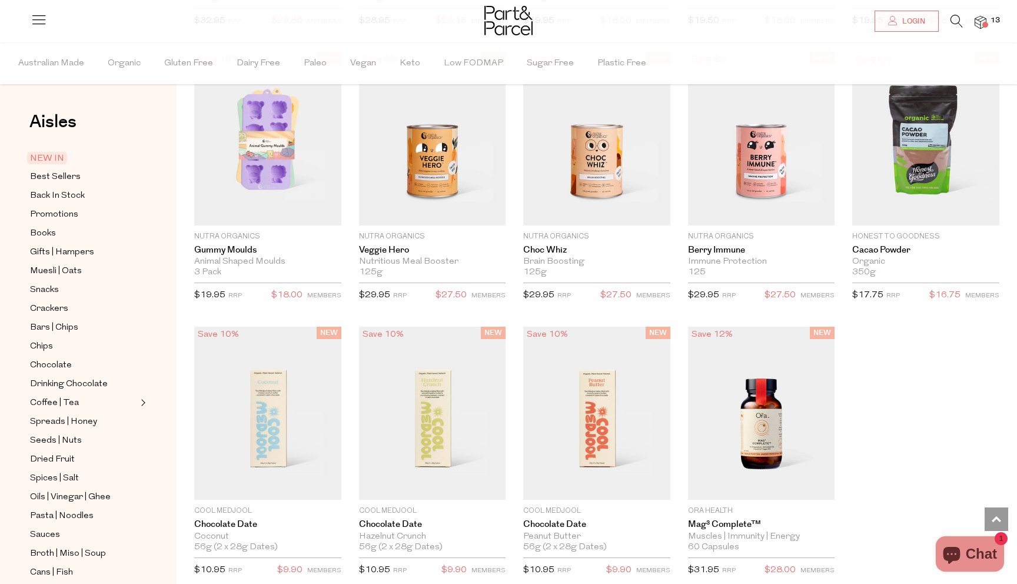
scroll to position [1691, 0]
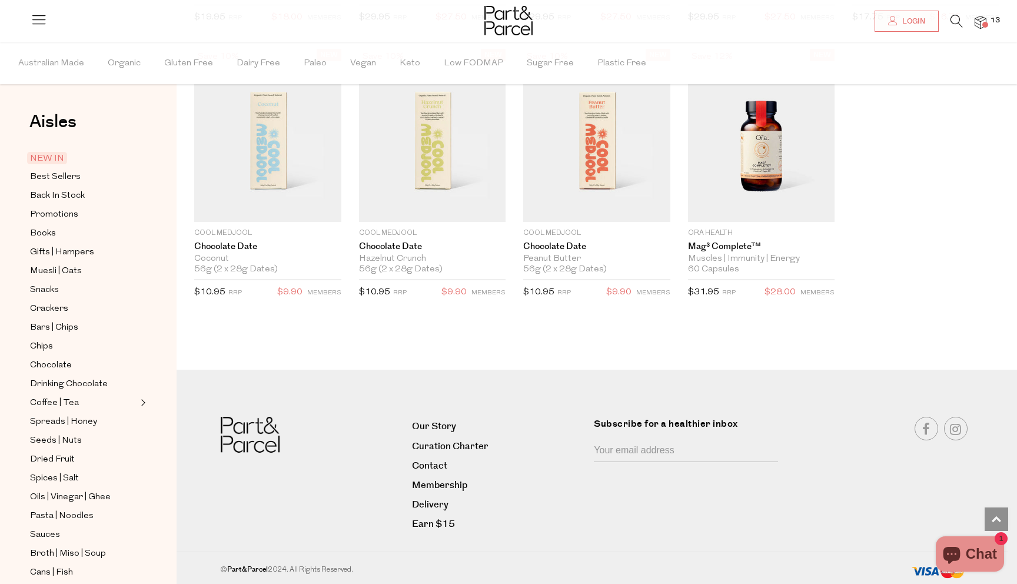
click at [657, 446] on input "Your email address" at bounding box center [686, 451] width 184 height 22
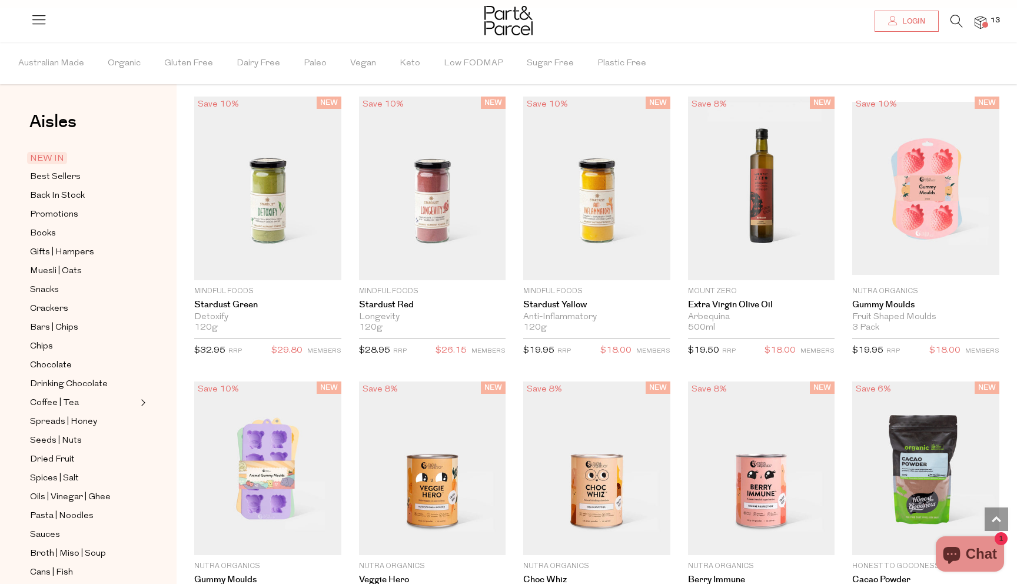
scroll to position [978, 0]
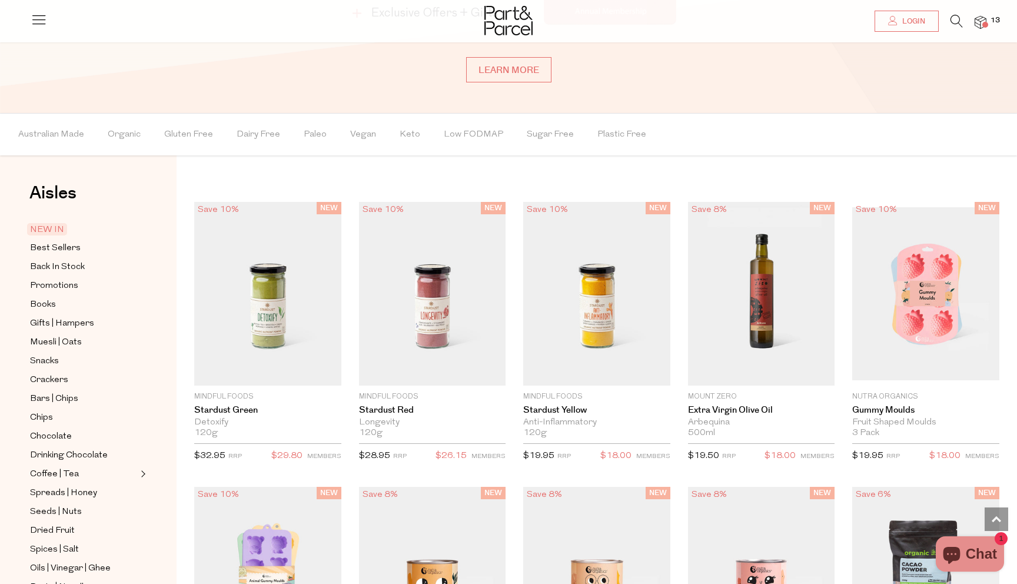
click at [978, 21] on img at bounding box center [981, 23] width 12 height 14
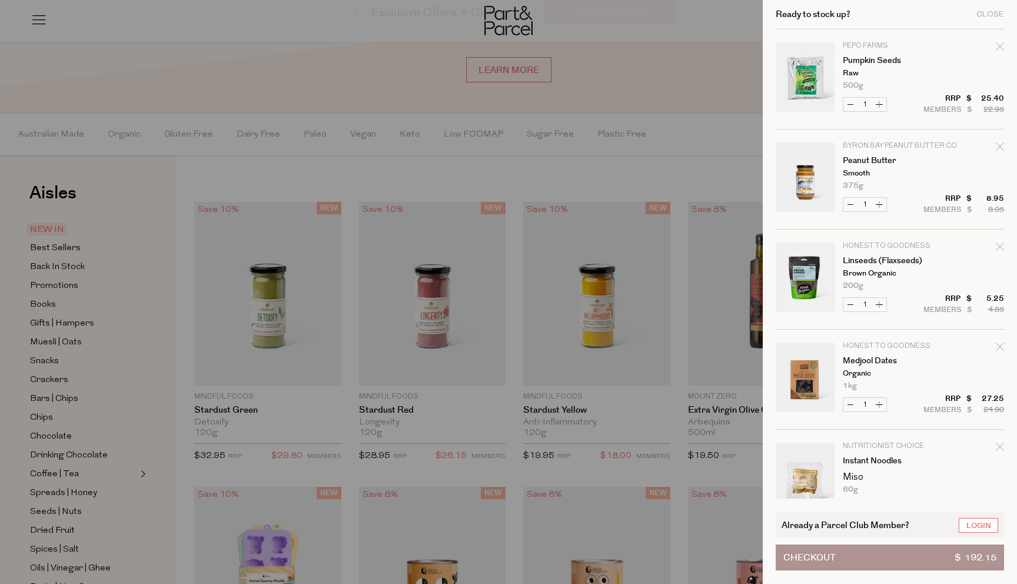
click at [852, 556] on button "Checkout $ 192.15" at bounding box center [890, 557] width 228 height 26
